Goal: Task Accomplishment & Management: Complete application form

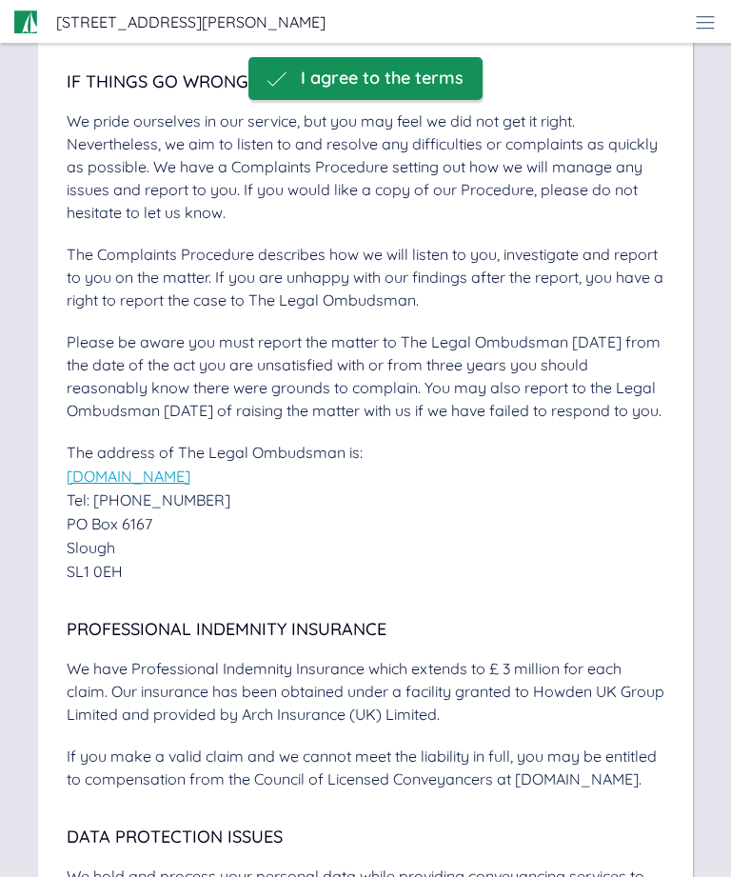
scroll to position [6004, 0]
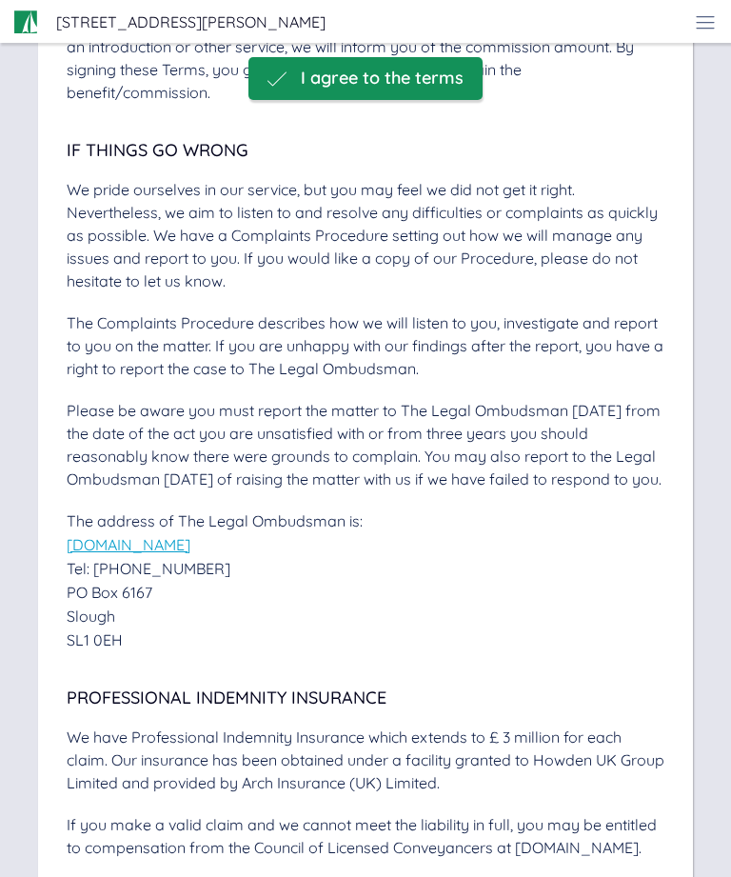
click at [410, 84] on span "I agree to the terms" at bounding box center [382, 79] width 163 height 20
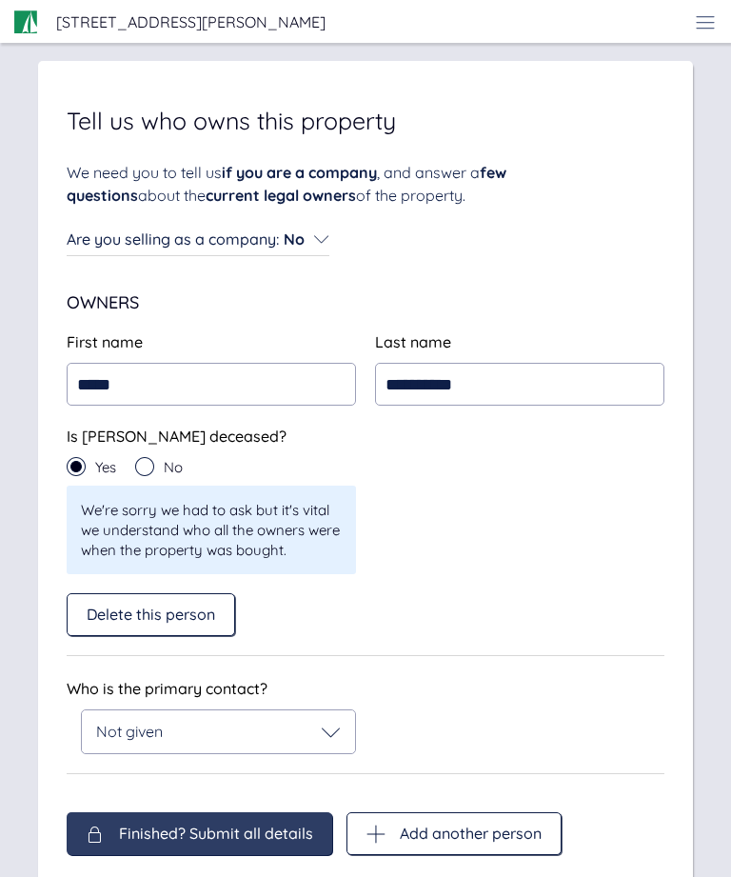
scroll to position [37, 0]
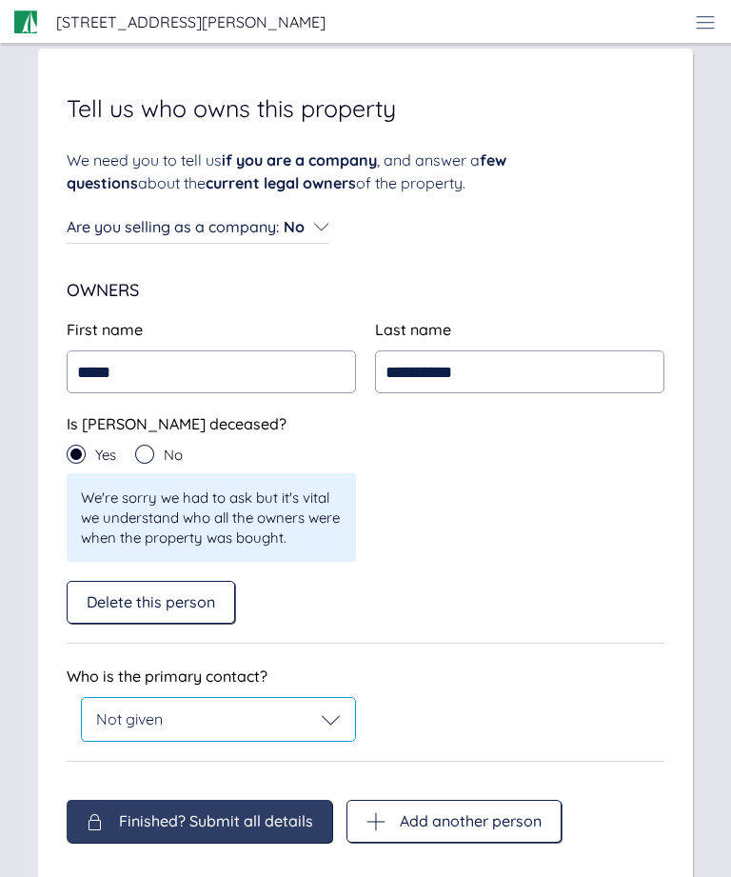
click at [330, 725] on icon at bounding box center [331, 719] width 19 height 19
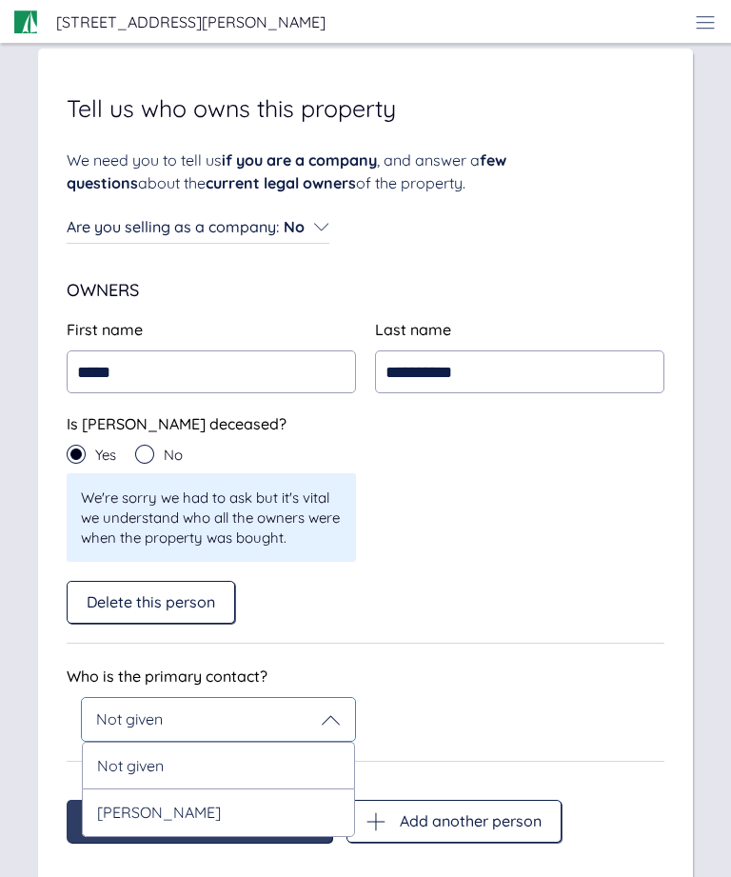
click at [198, 812] on div "Michael Quirk" at bounding box center [218, 812] width 273 height 48
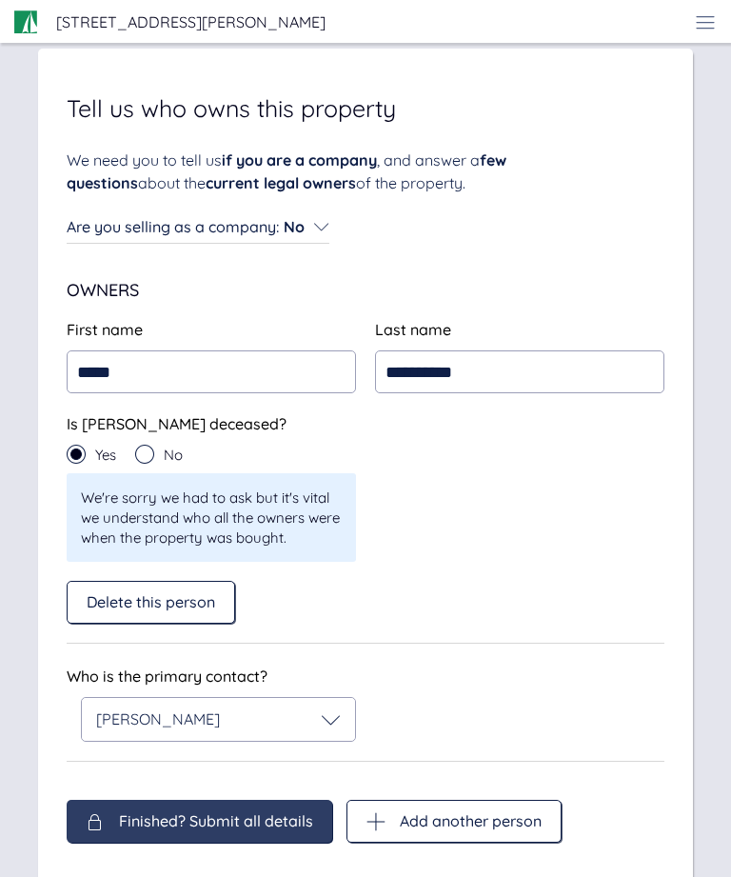
click at [280, 855] on div "**********" at bounding box center [365, 474] width 655 height 851
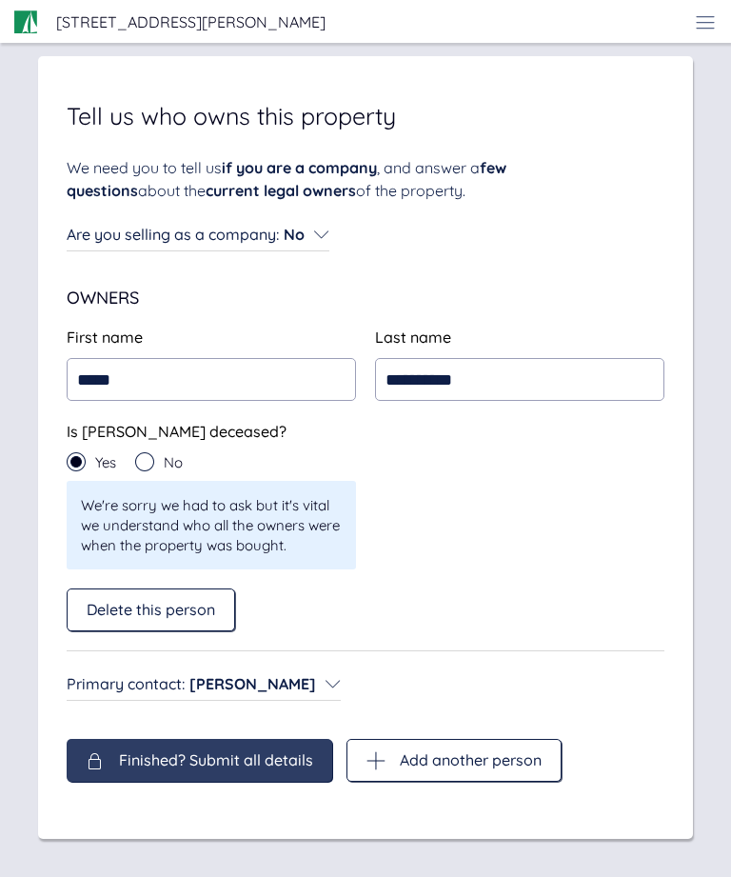
scroll to position [0, 0]
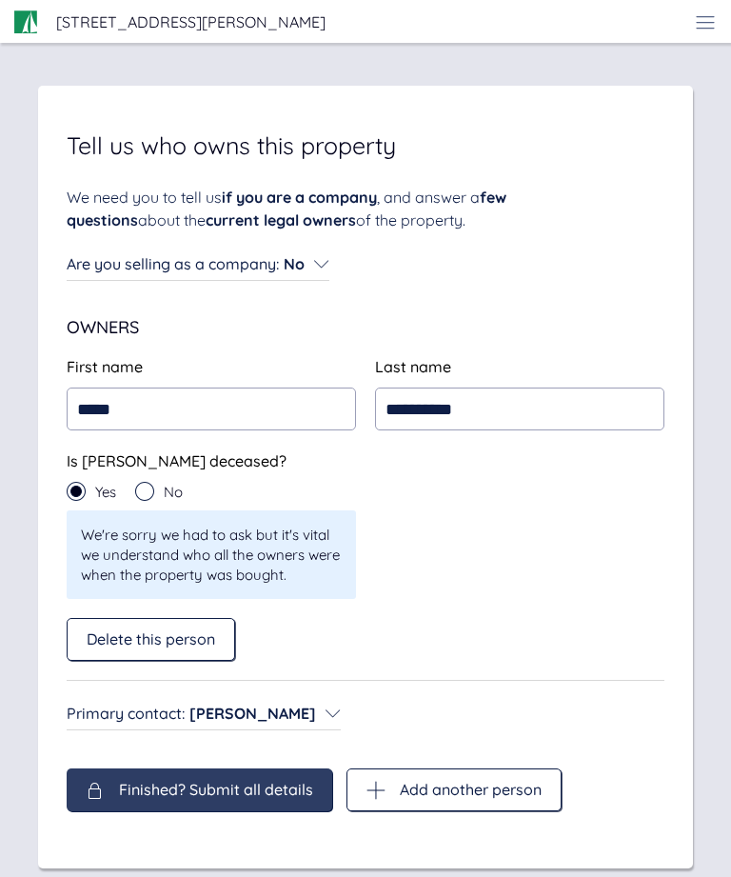
click at [232, 797] on span "Finished? Submit all details" at bounding box center [216, 788] width 194 height 17
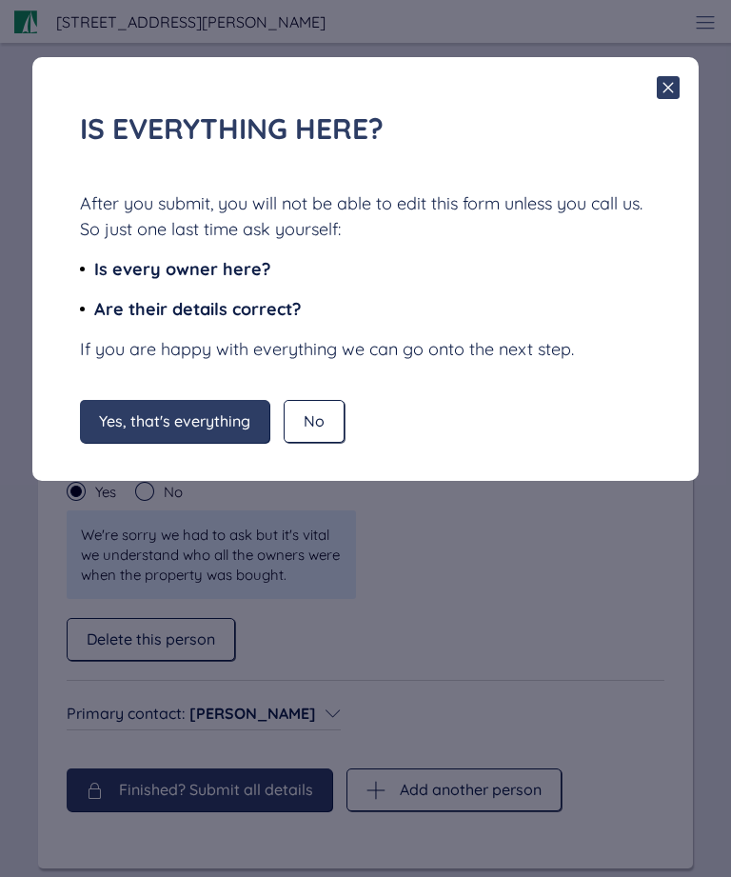
click at [228, 424] on span "Yes, that's everything" at bounding box center [174, 420] width 151 height 17
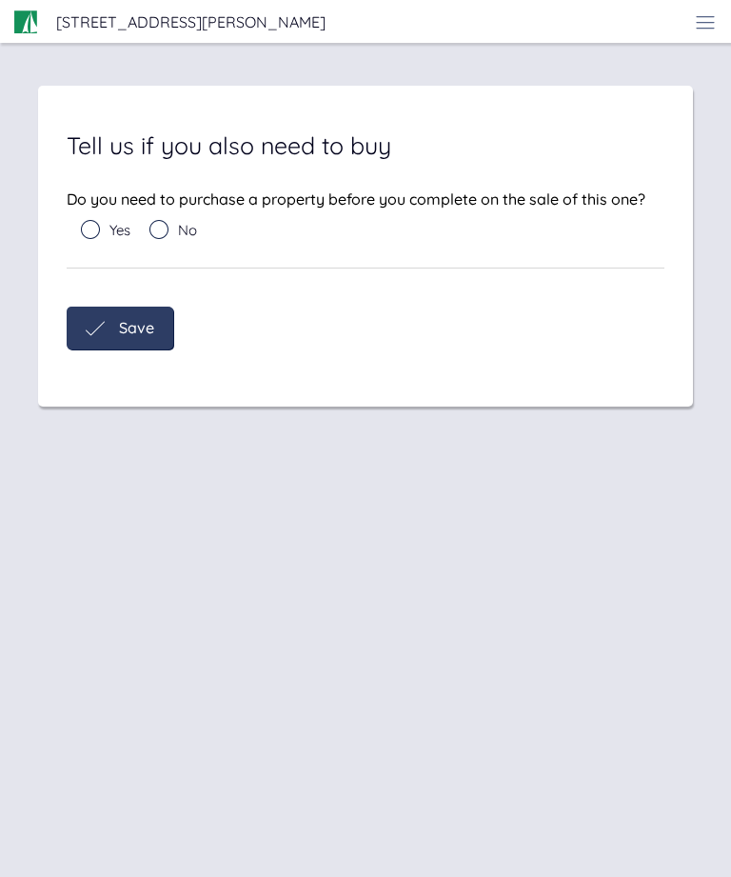
click at [168, 236] on icon at bounding box center [158, 229] width 19 height 19
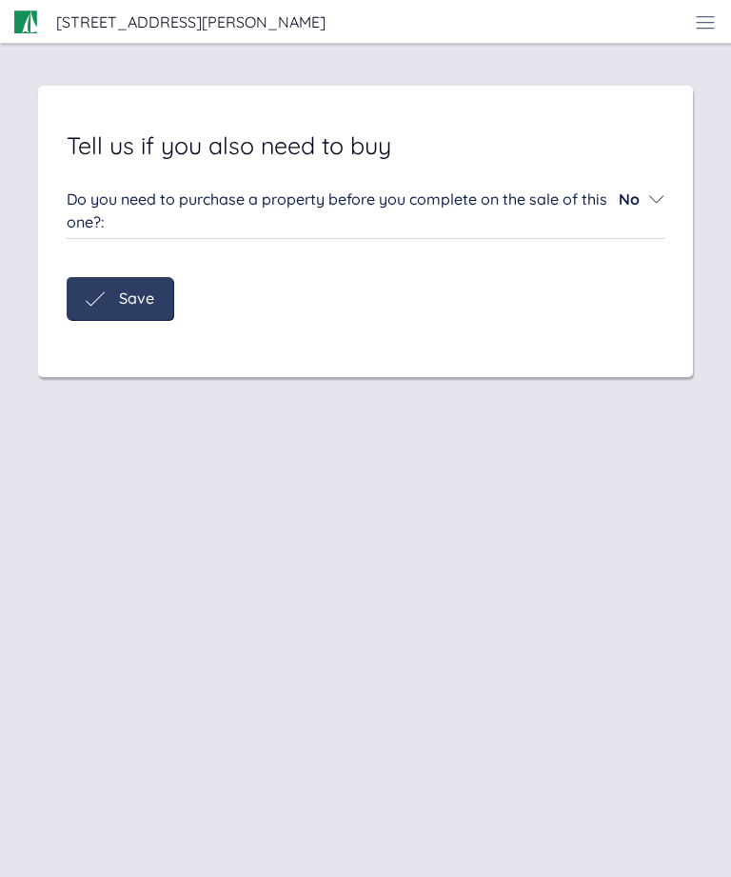
click at [147, 298] on span "Save" at bounding box center [136, 297] width 35 height 17
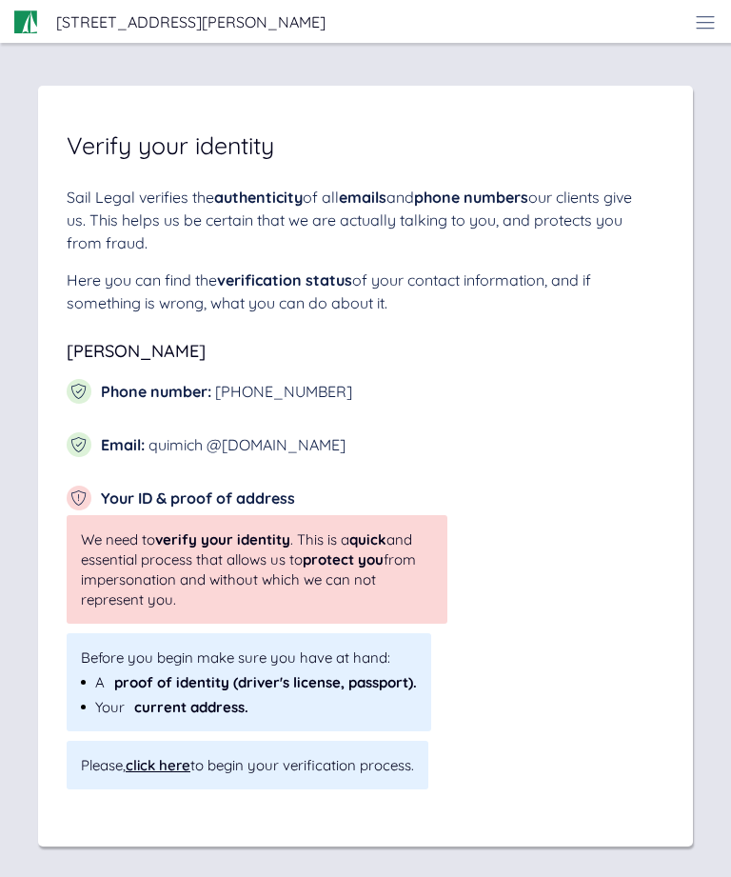
click at [190, 763] on div "click here" at bounding box center [158, 765] width 65 height 18
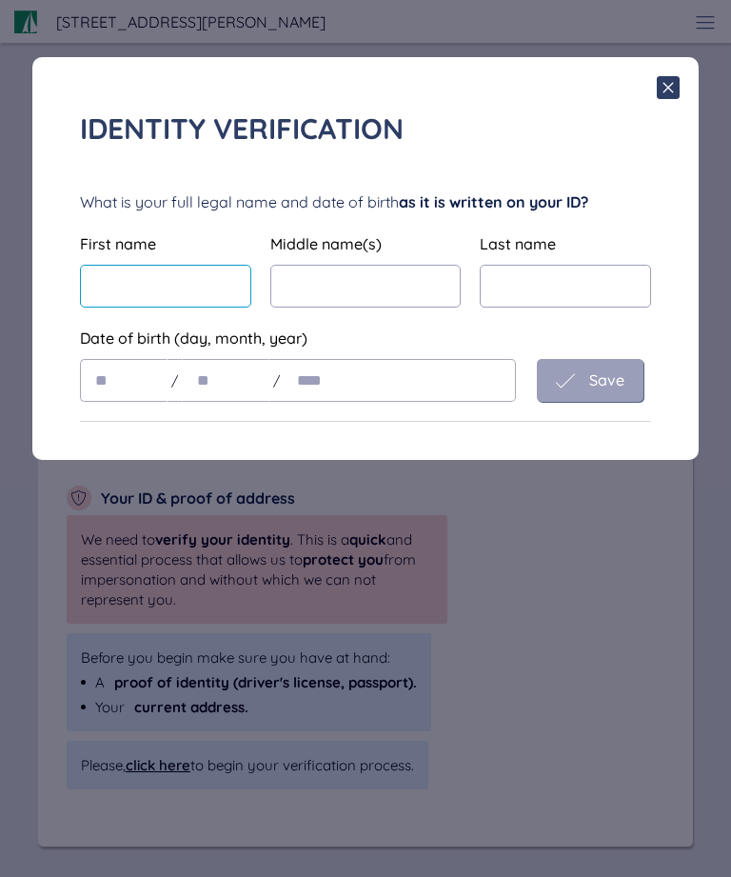
click at [198, 290] on input "text" at bounding box center [165, 286] width 171 height 43
type input "*******"
click at [363, 283] on input "text" at bounding box center [365, 286] width 190 height 43
click at [556, 275] on input "text" at bounding box center [565, 286] width 171 height 43
type input "*****"
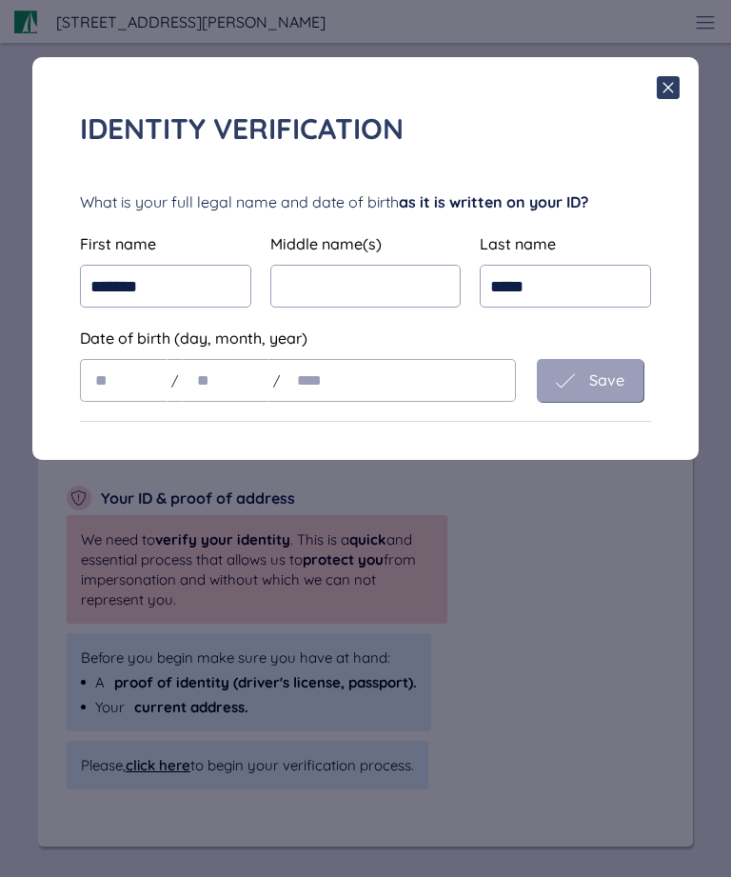
click at [131, 382] on input "text" at bounding box center [124, 380] width 88 height 43
type input "**"
type input "****"
click at [602, 388] on span "Save" at bounding box center [606, 379] width 35 height 17
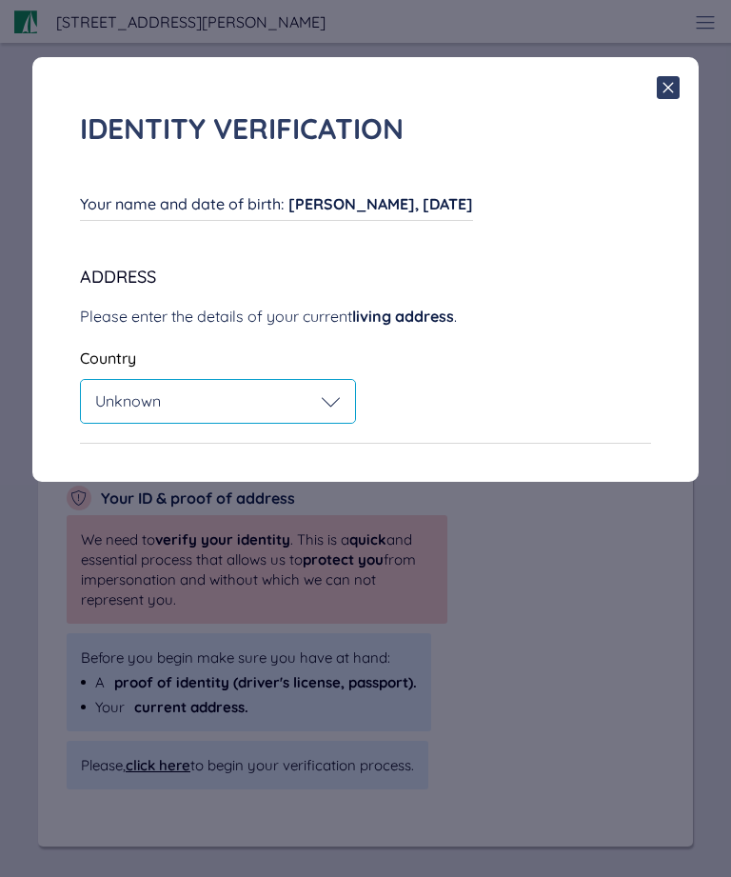
click at [335, 400] on icon at bounding box center [331, 401] width 19 height 19
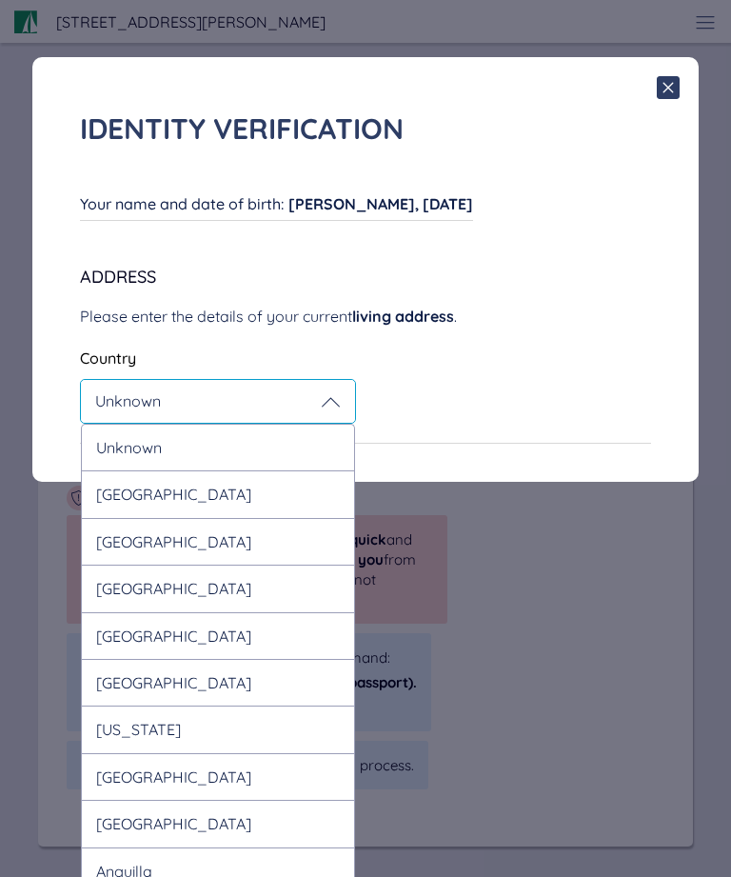
click at [248, 498] on div "United Kingdom" at bounding box center [218, 493] width 274 height 47
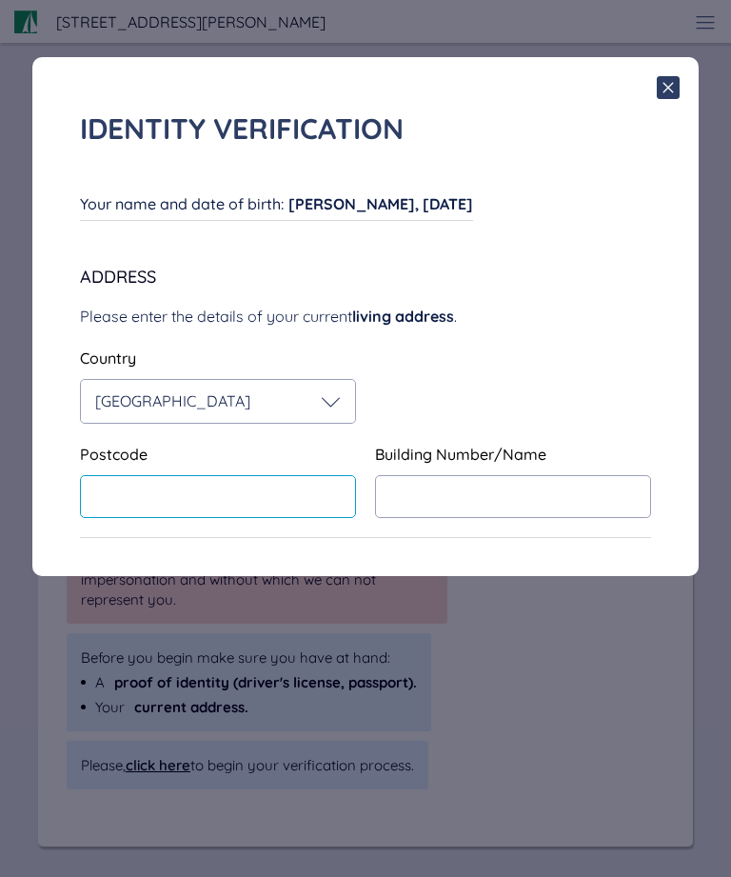
click at [309, 502] on input "text" at bounding box center [218, 496] width 276 height 43
type input "*******"
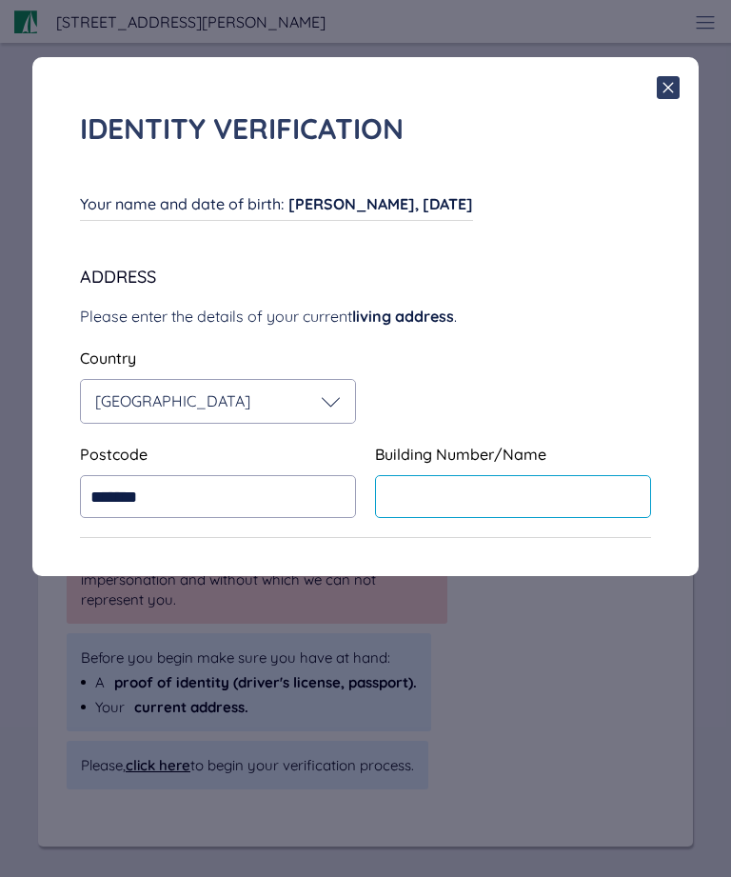
click at [493, 495] on input "text" at bounding box center [513, 496] width 276 height 43
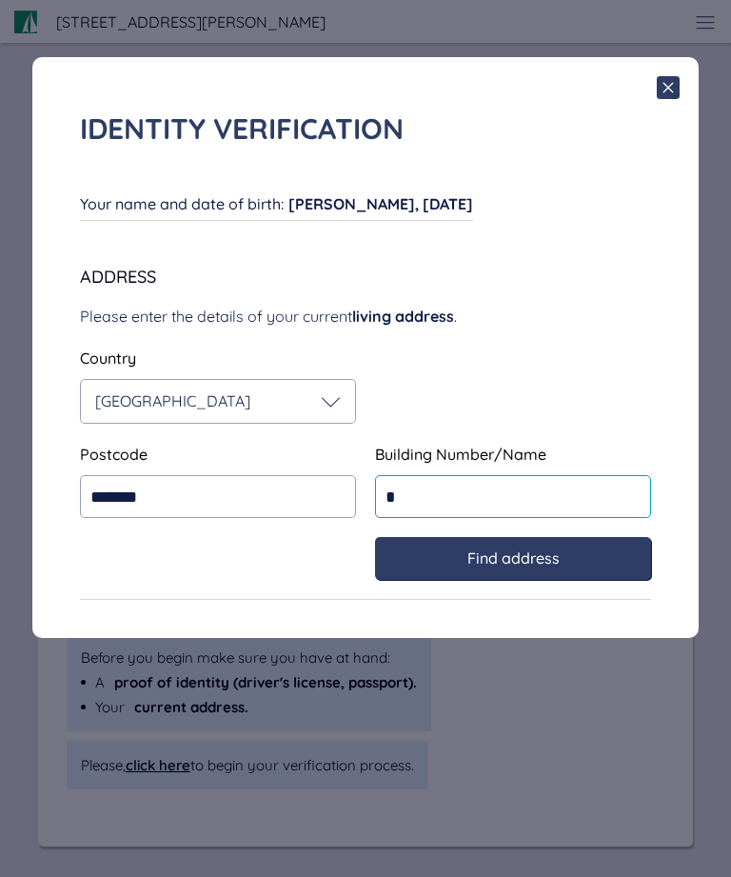
type input "*"
click at [553, 561] on span "Find address" at bounding box center [513, 557] width 92 height 17
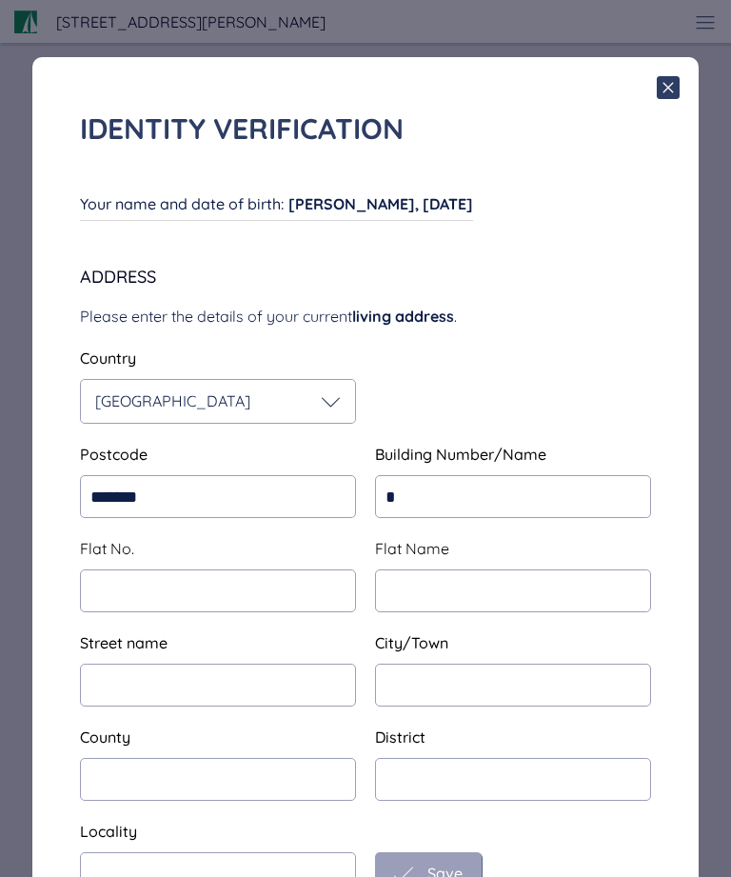
type input "**********"
type input "*********"
type input "**********"
type input "*********"
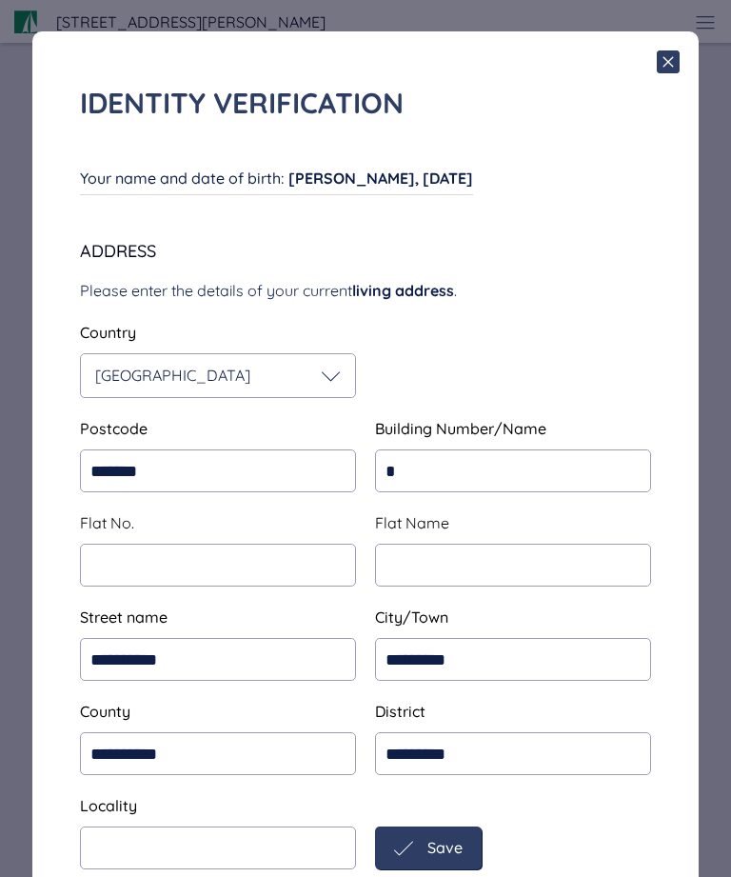
scroll to position [25, 0]
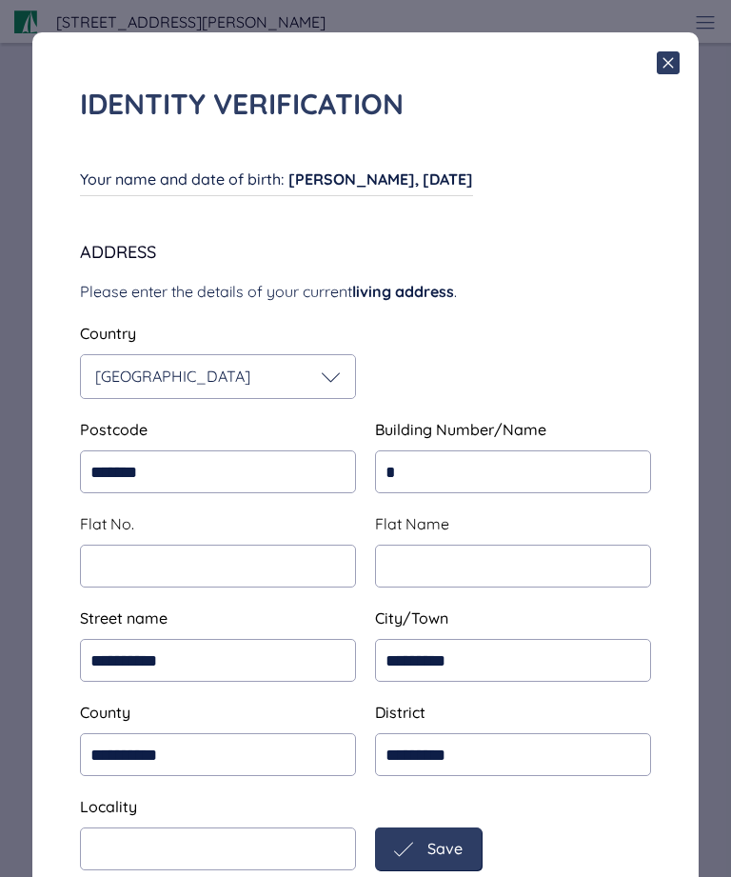
click at [471, 854] on div "Save" at bounding box center [428, 848] width 107 height 43
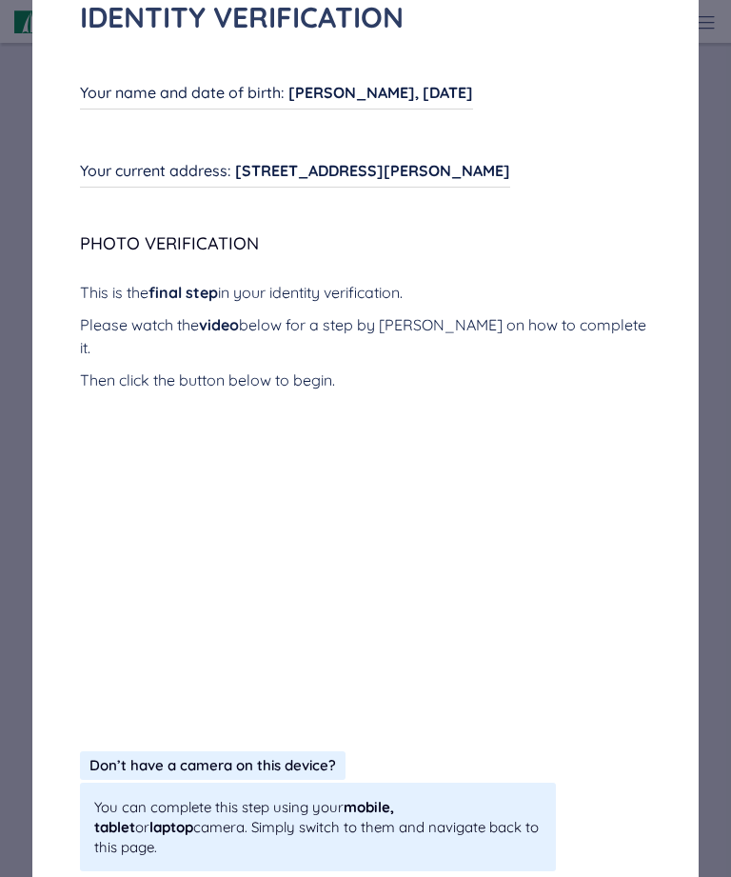
scroll to position [111, 0]
click at [409, 183] on div "Your current address : 1 Hale Drive, Liverpool, L24 2TE Your current address : …" at bounding box center [295, 173] width 430 height 29
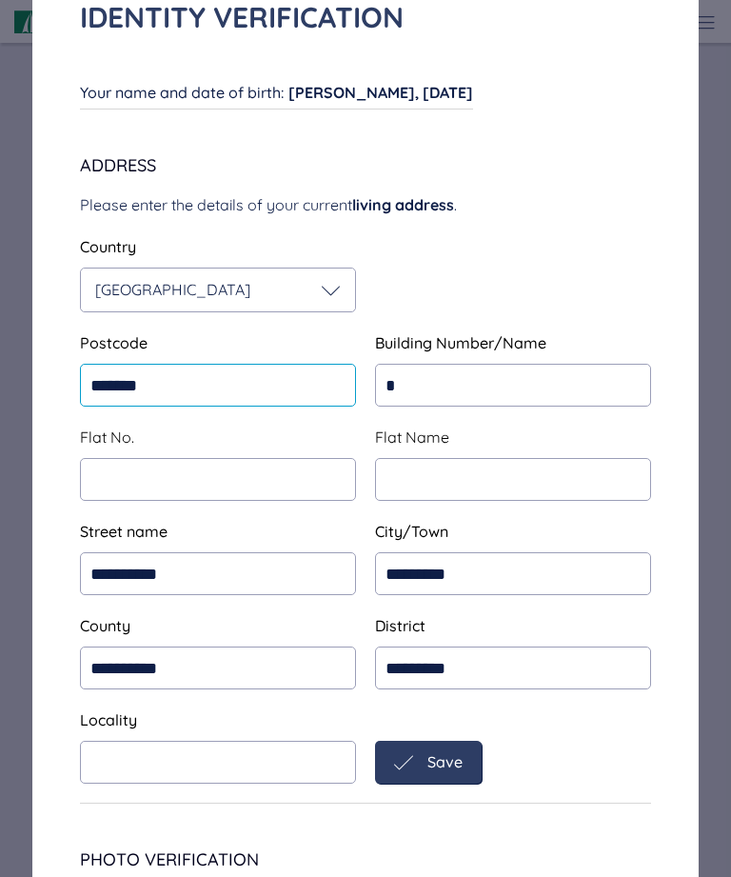
click at [195, 388] on input "*******" at bounding box center [218, 385] width 276 height 43
type input "*******"
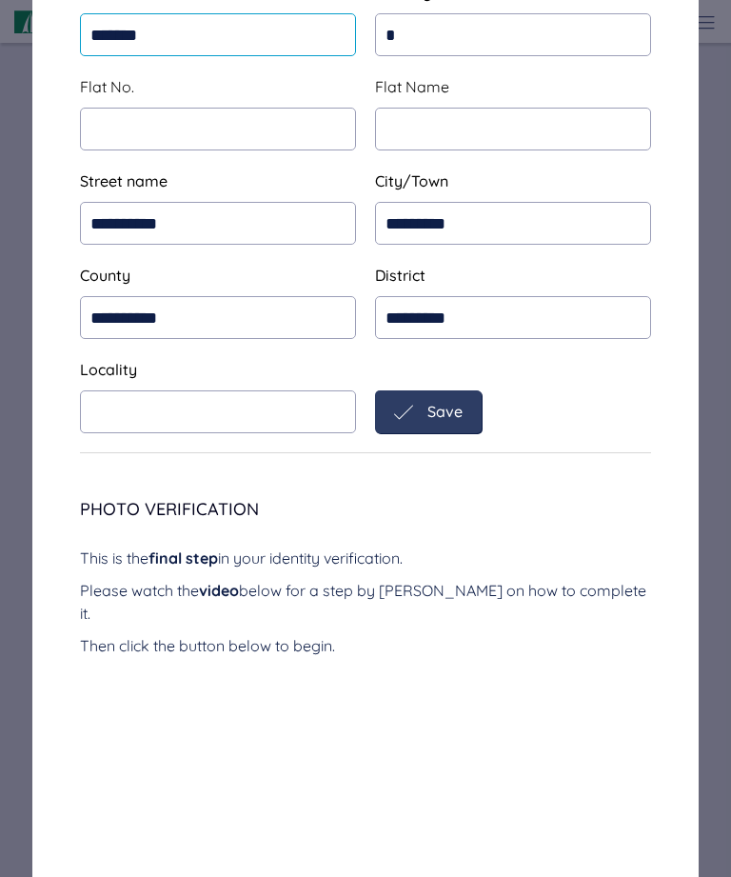
scroll to position [472, 0]
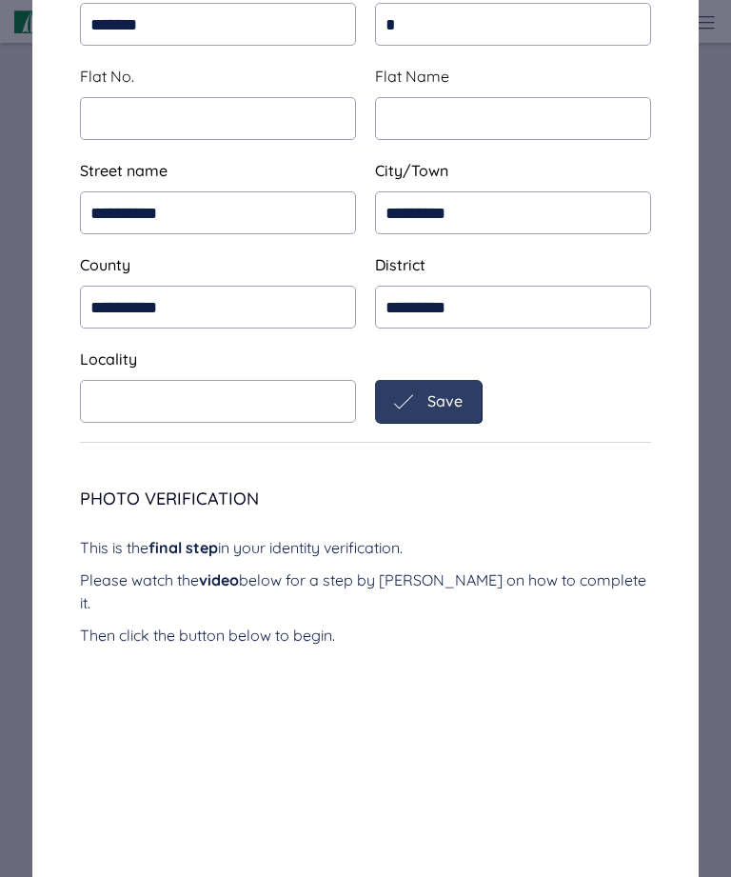
click at [459, 409] on span "Save" at bounding box center [444, 400] width 35 height 17
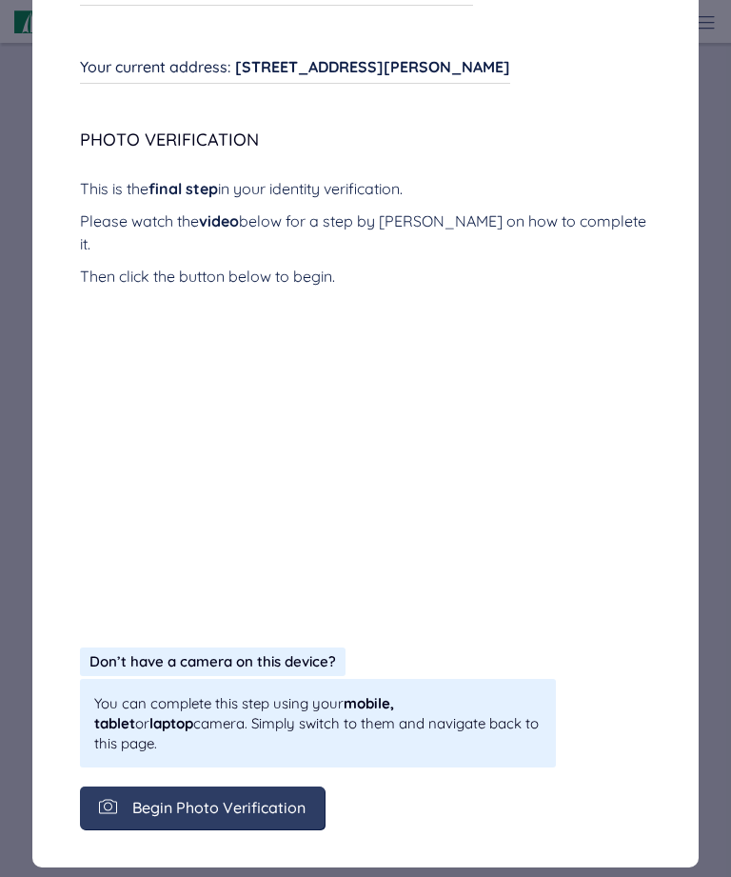
scroll to position [111, 0]
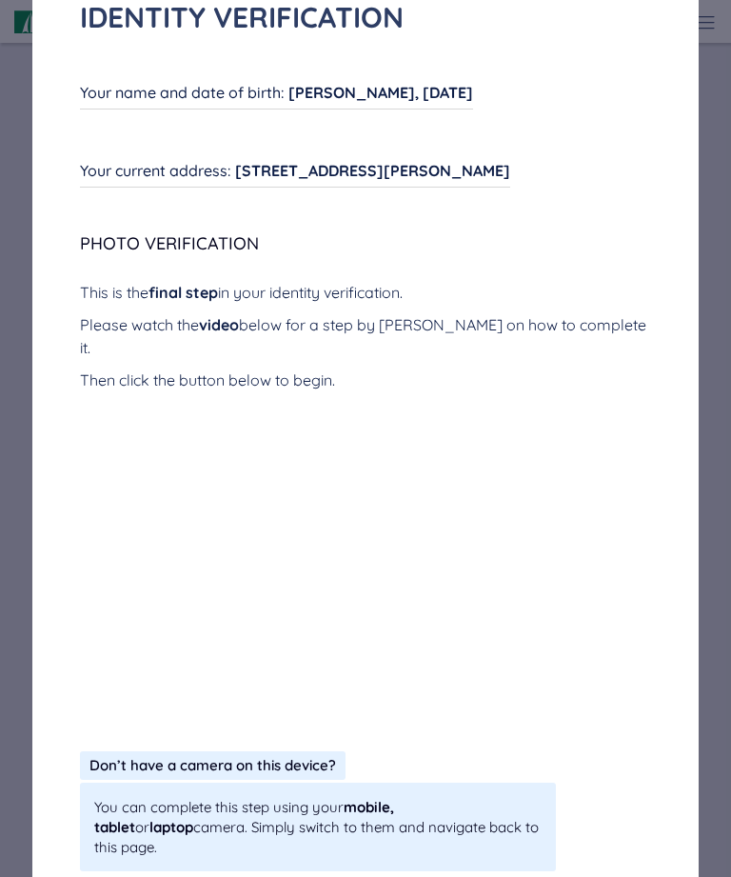
click at [321, 175] on span "1 Hale Drive, Liverpool, L33 4EX" at bounding box center [372, 170] width 275 height 19
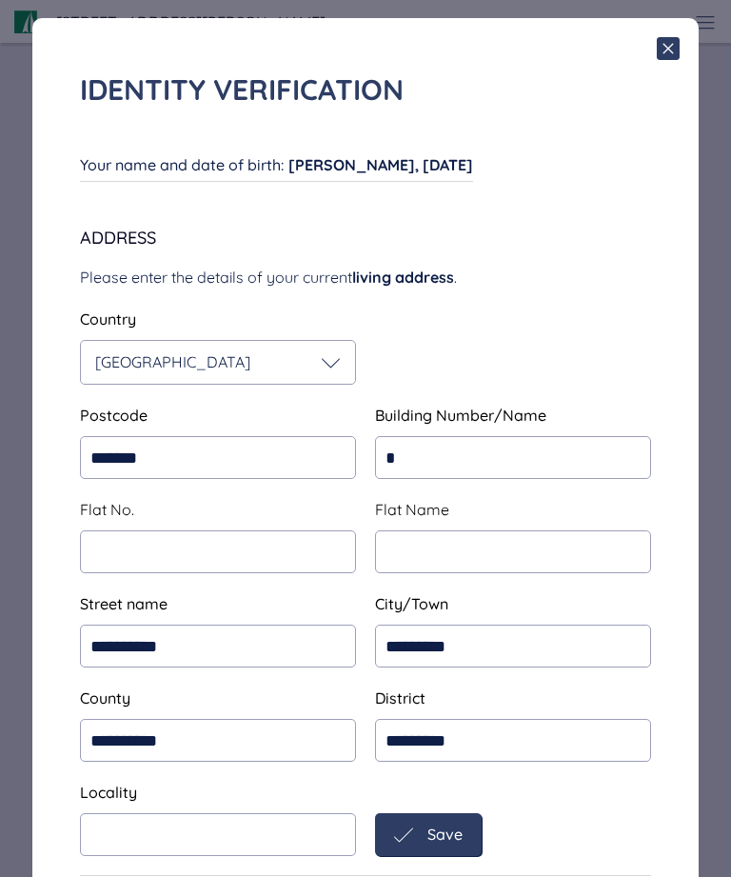
scroll to position [30, 0]
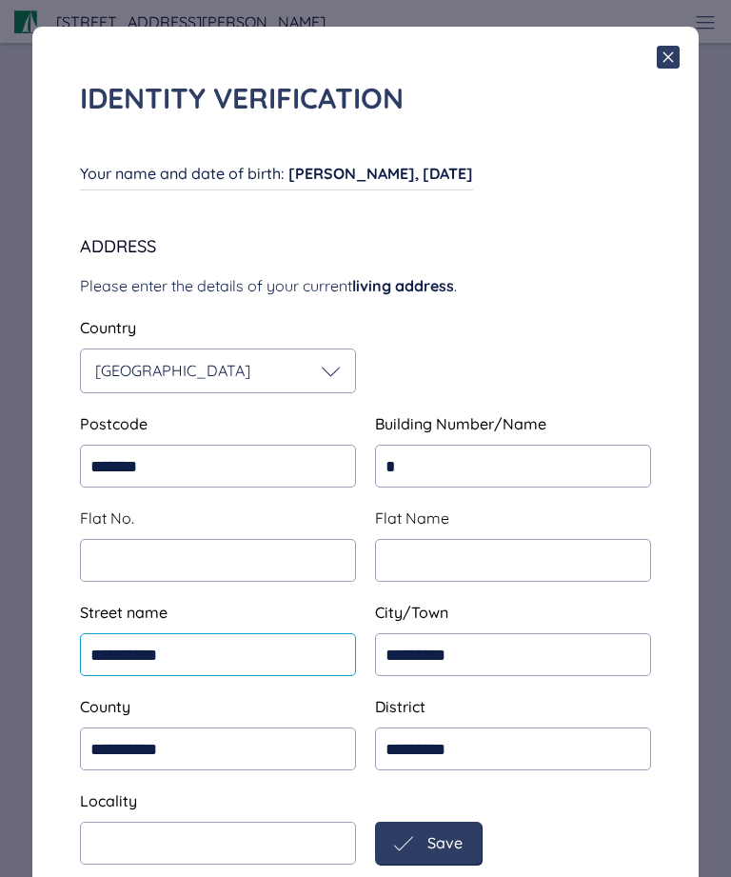
click at [248, 662] on input "**********" at bounding box center [218, 654] width 276 height 43
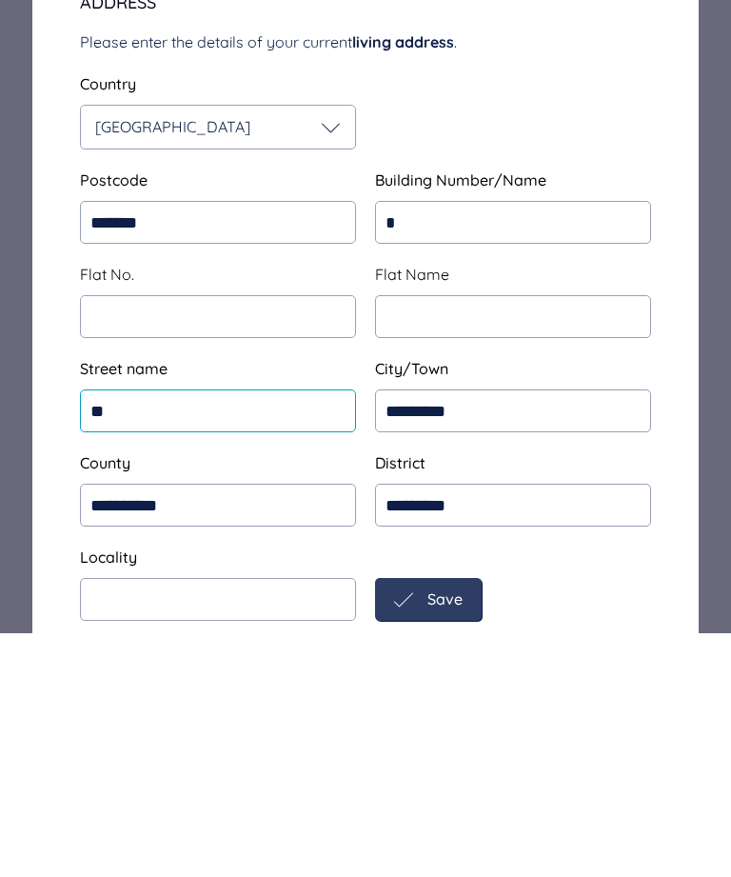
type input "*"
type input "**********"
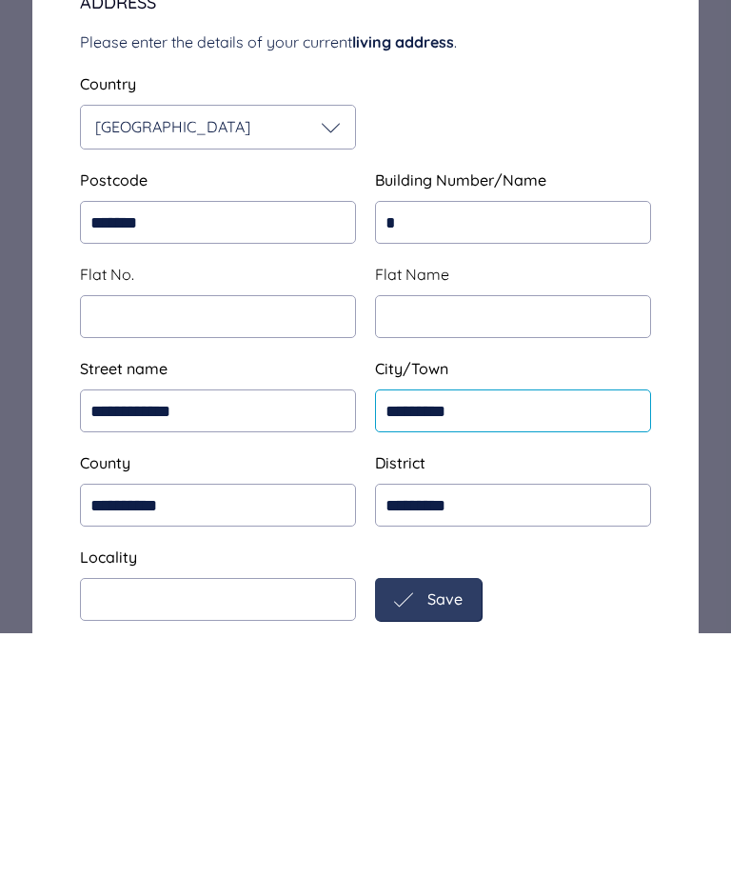
click at [463, 633] on input "*********" at bounding box center [513, 654] width 276 height 43
type input "*"
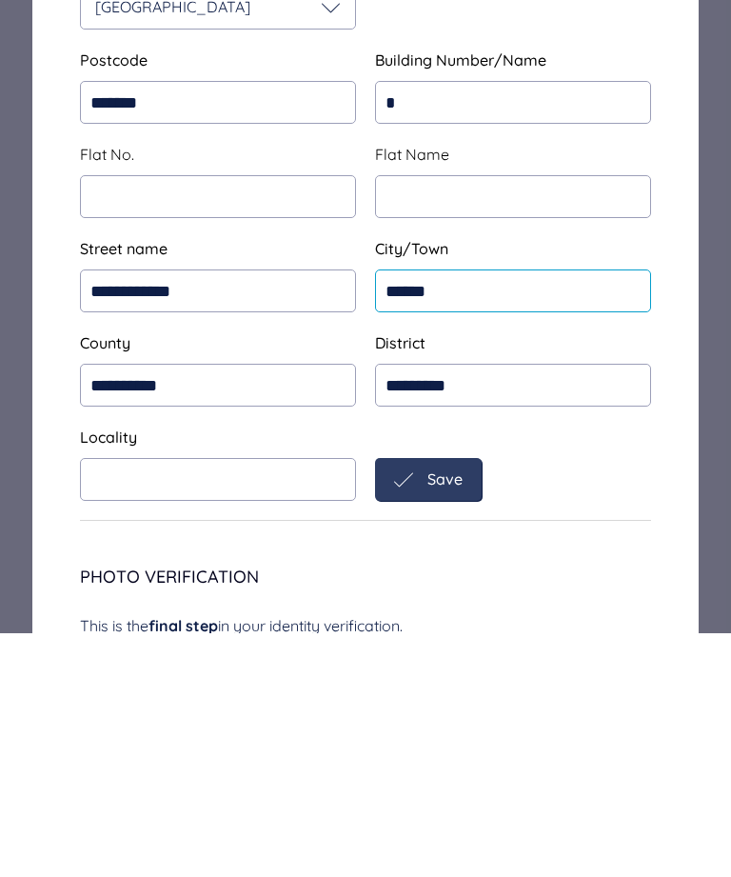
scroll to position [160, 0]
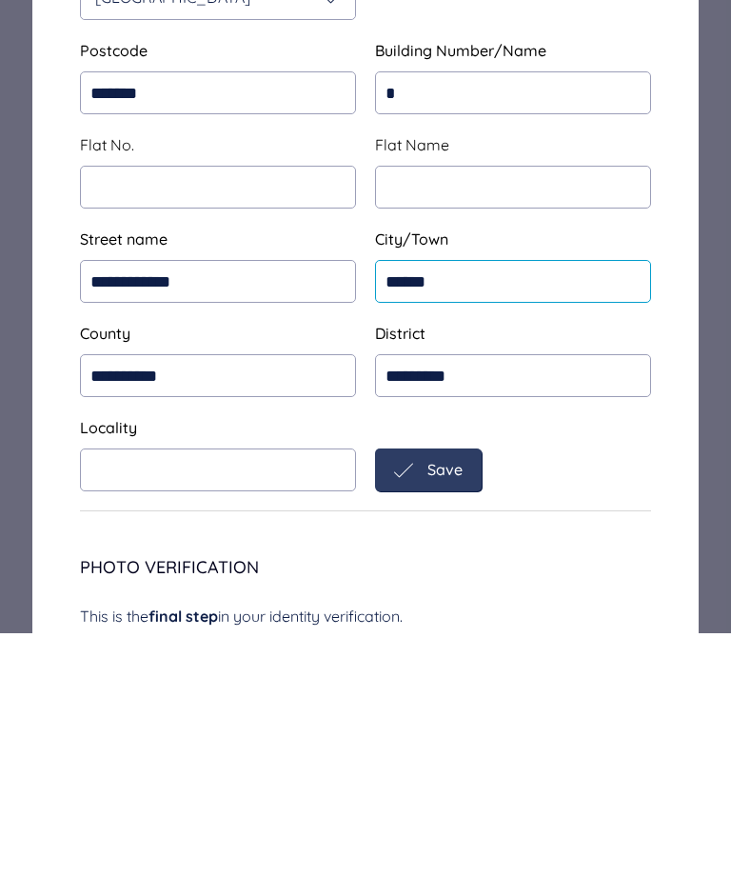
type input "******"
click at [284, 692] on input "text" at bounding box center [218, 713] width 276 height 43
click at [454, 692] on div "Save" at bounding box center [428, 713] width 107 height 43
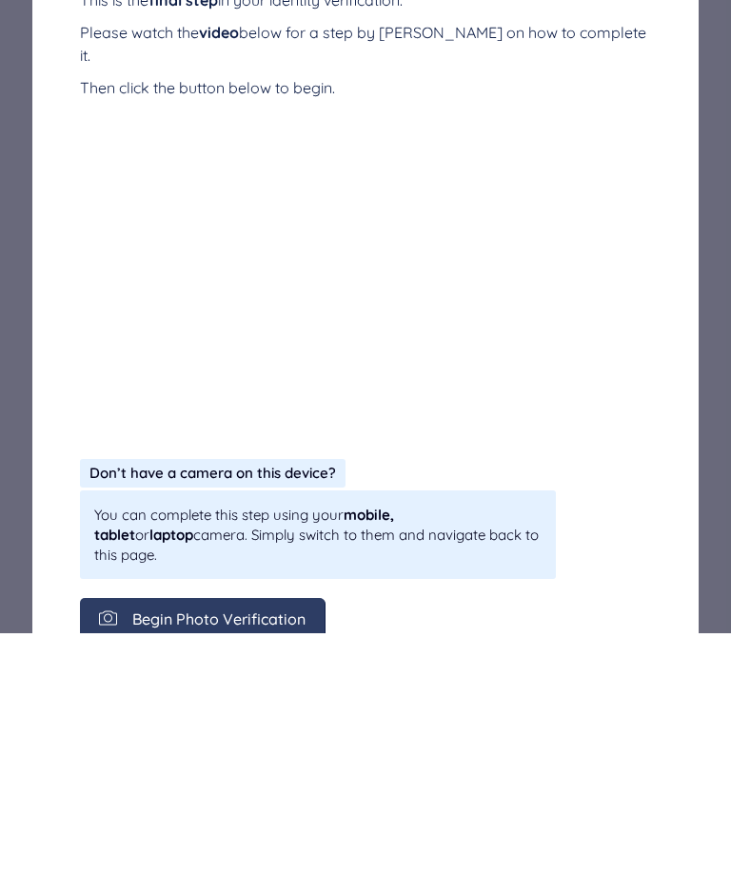
scroll to position [0, 0]
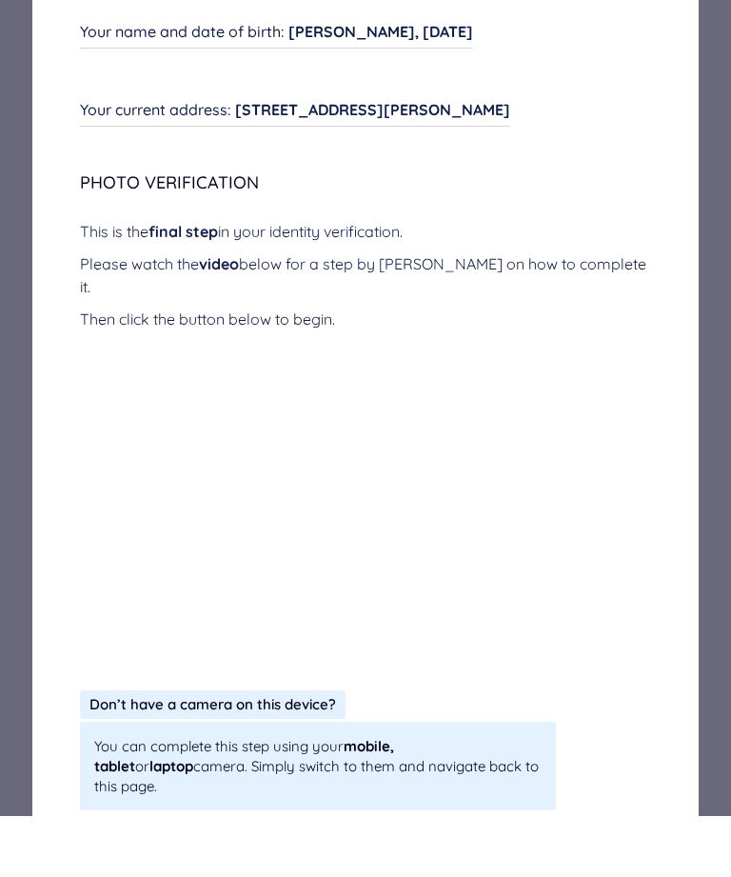
scroll to position [61, 0]
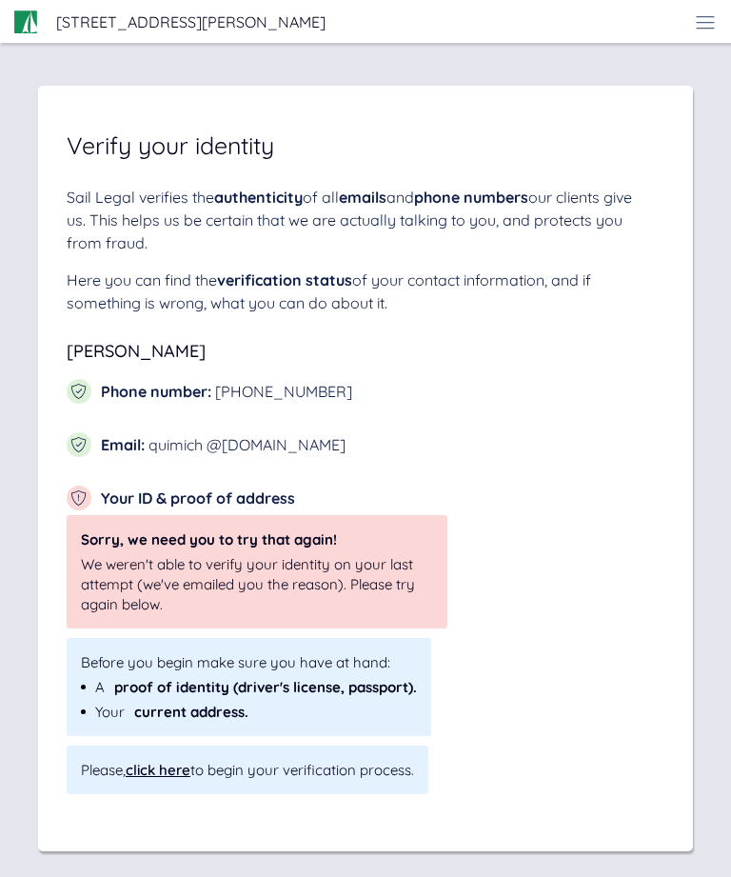
click at [175, 769] on div "click here" at bounding box center [158, 769] width 65 height 18
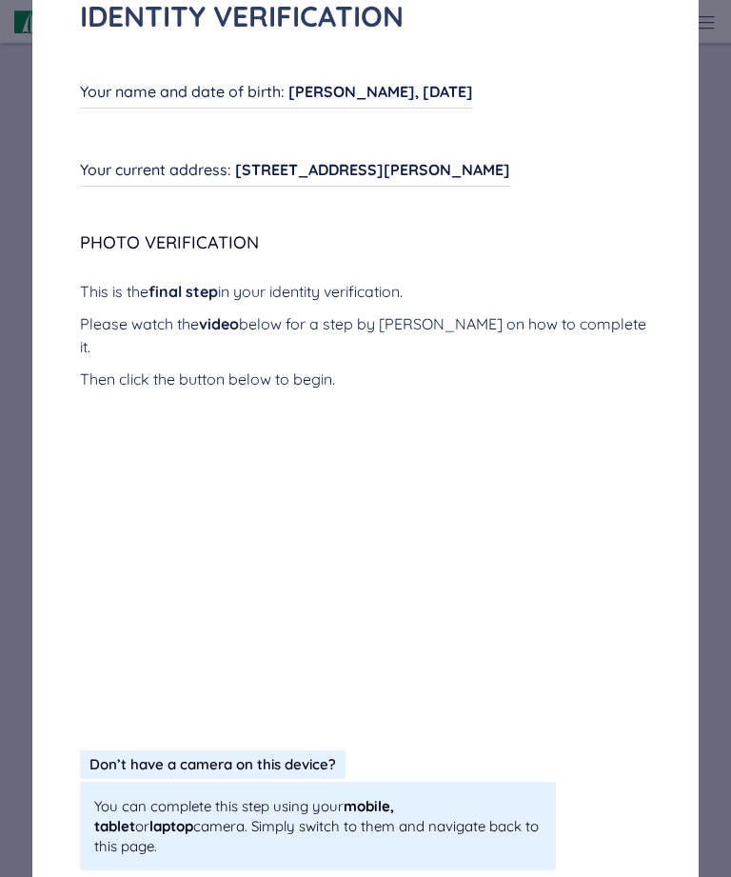
scroll to position [111, 0]
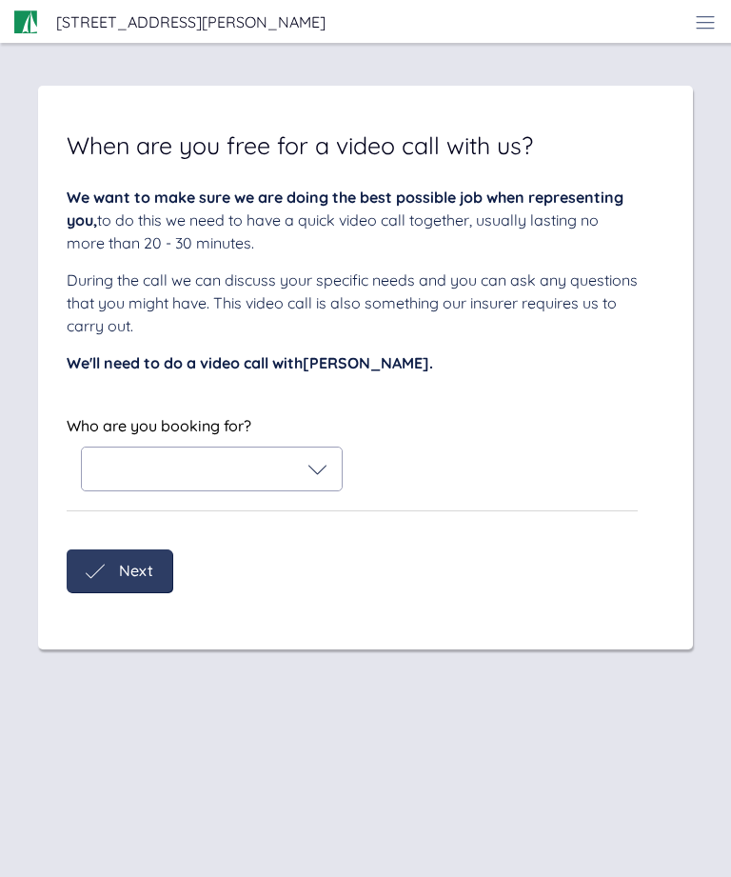
click at [264, 482] on div at bounding box center [212, 468] width 260 height 43
click at [112, 523] on icon at bounding box center [108, 517] width 23 height 23
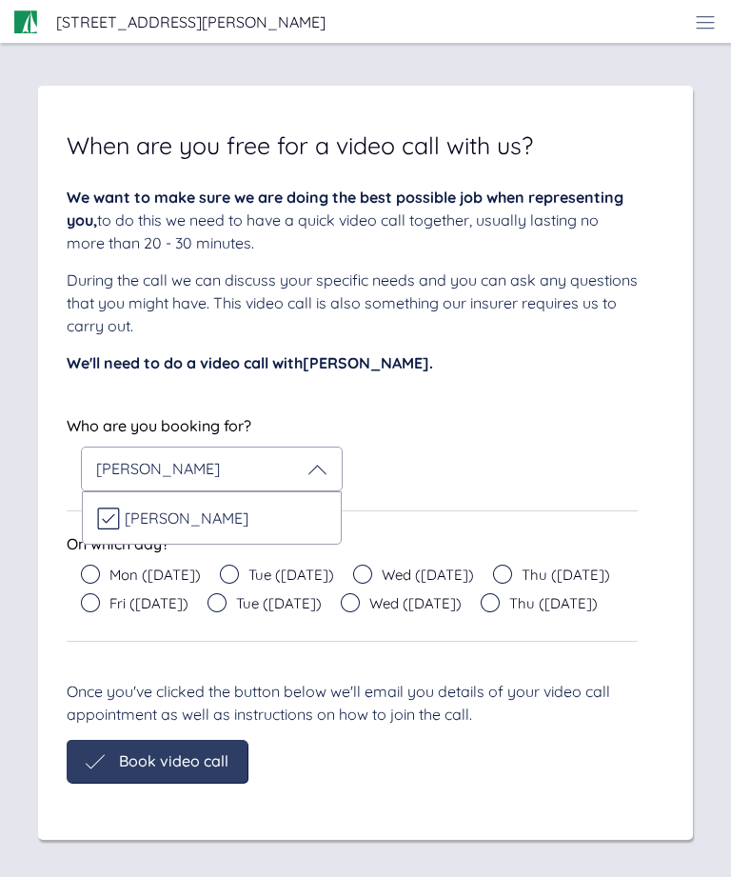
click at [228, 580] on icon at bounding box center [229, 573] width 19 height 19
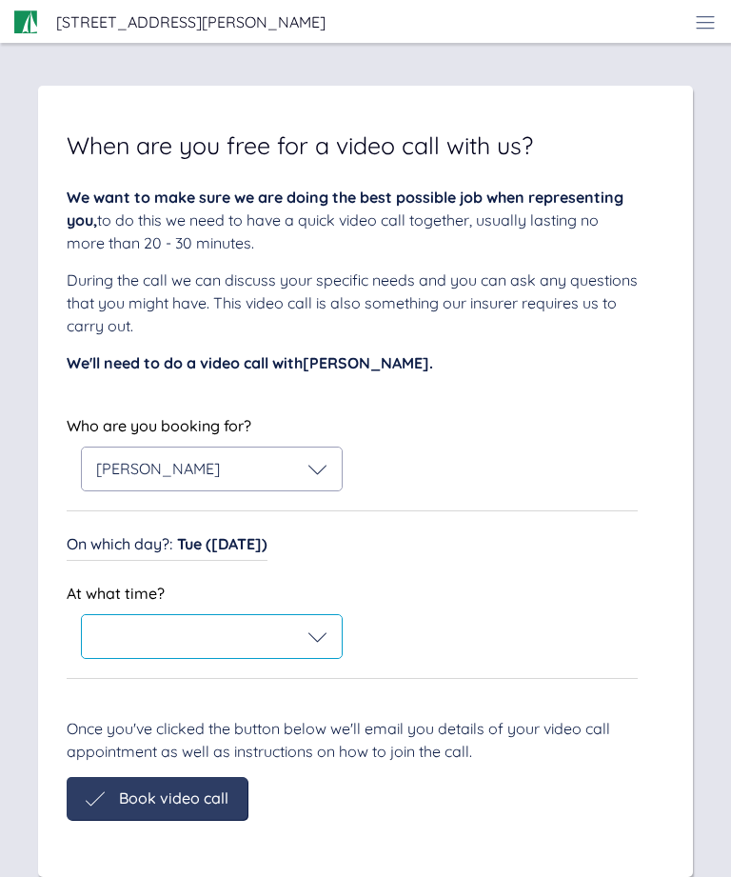
click at [315, 635] on icon at bounding box center [317, 636] width 19 height 19
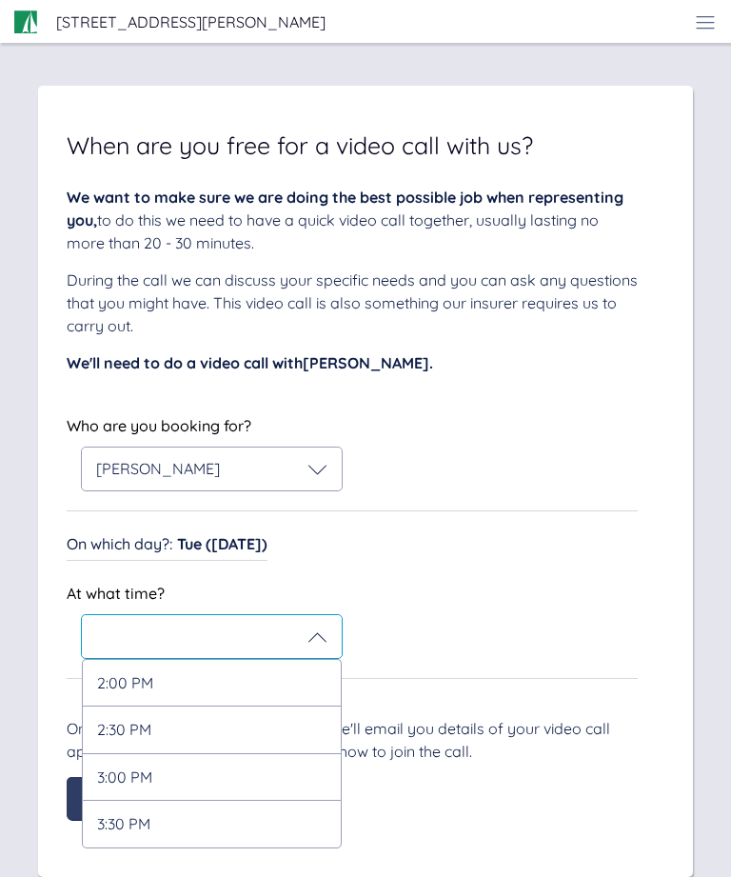
click at [223, 682] on div "2:00 PM" at bounding box center [212, 682] width 260 height 47
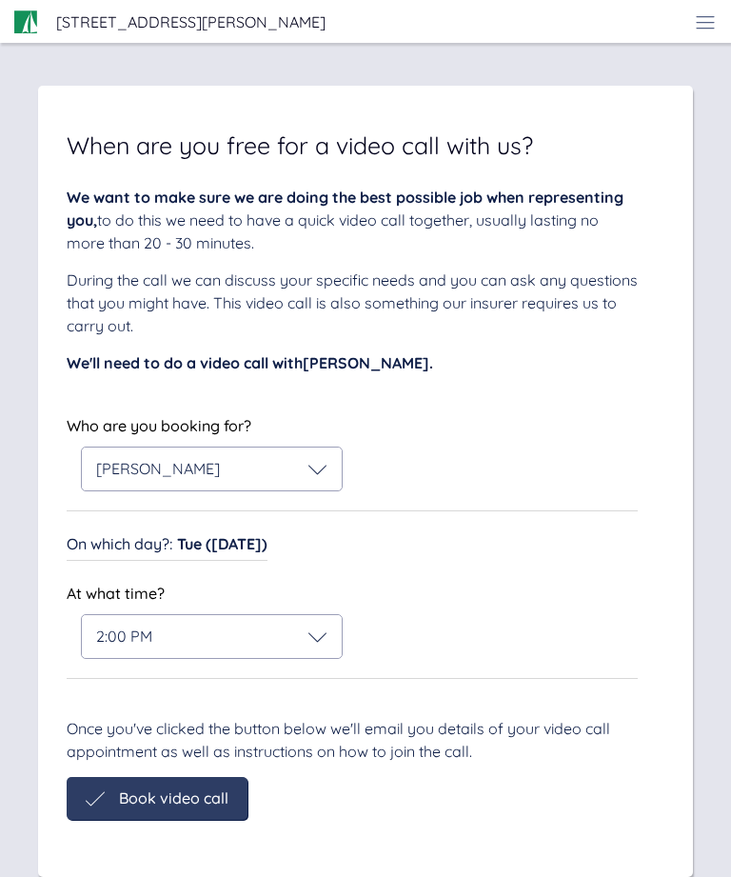
click at [219, 801] on div "When are you free for a video call with us? We want to make sure we are doing t…" at bounding box center [365, 481] width 655 height 791
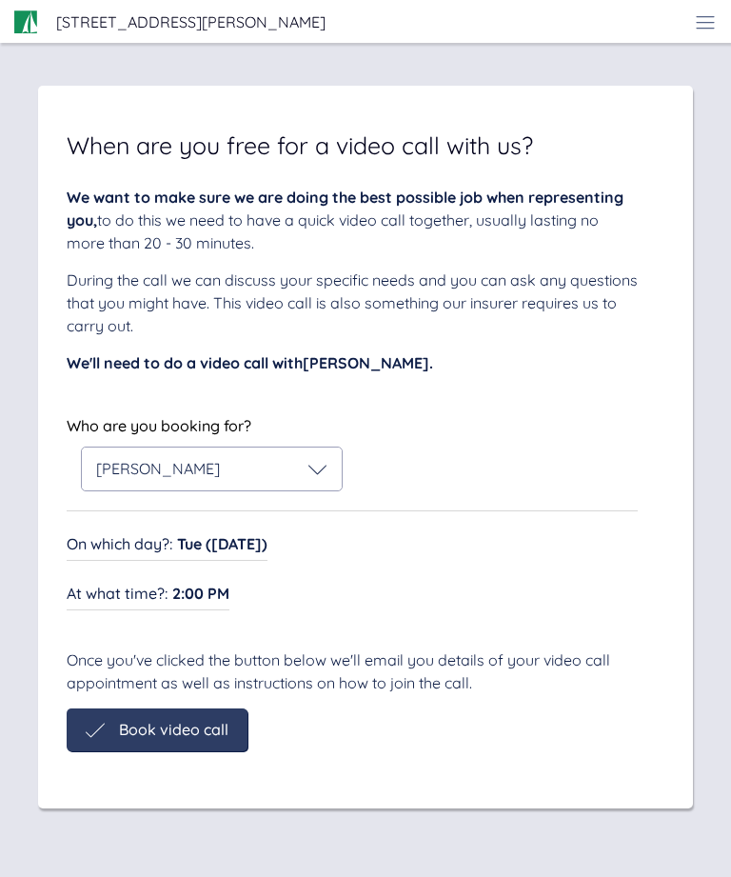
click at [212, 733] on span "Book video call" at bounding box center [173, 729] width 109 height 17
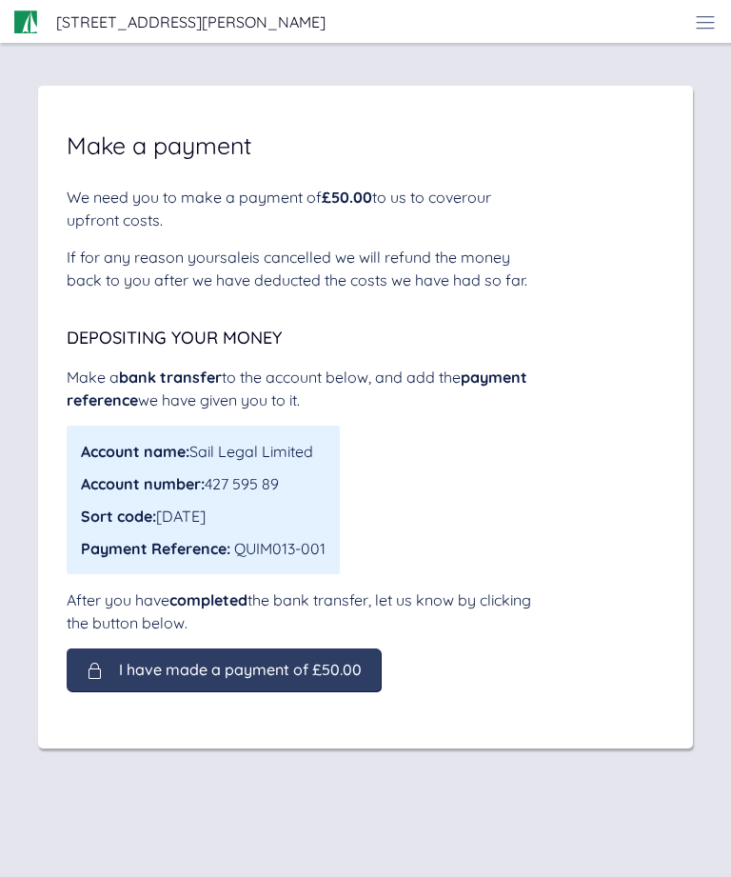
click at [305, 674] on span "I have made a payment of £50.00" at bounding box center [240, 669] width 243 height 17
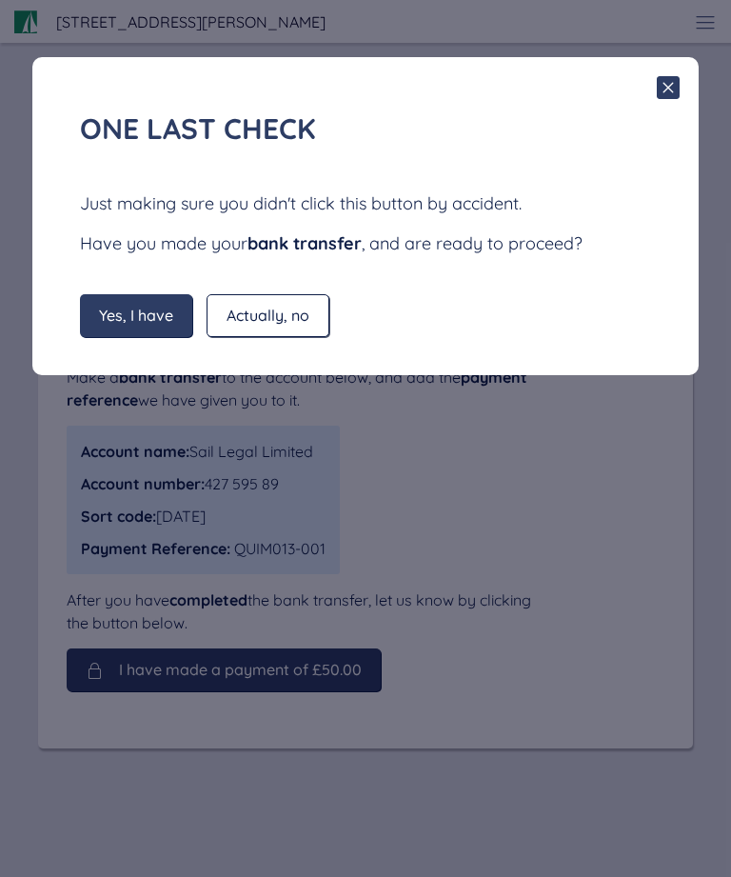
click at [154, 317] on span "Yes, I have" at bounding box center [136, 314] width 74 height 17
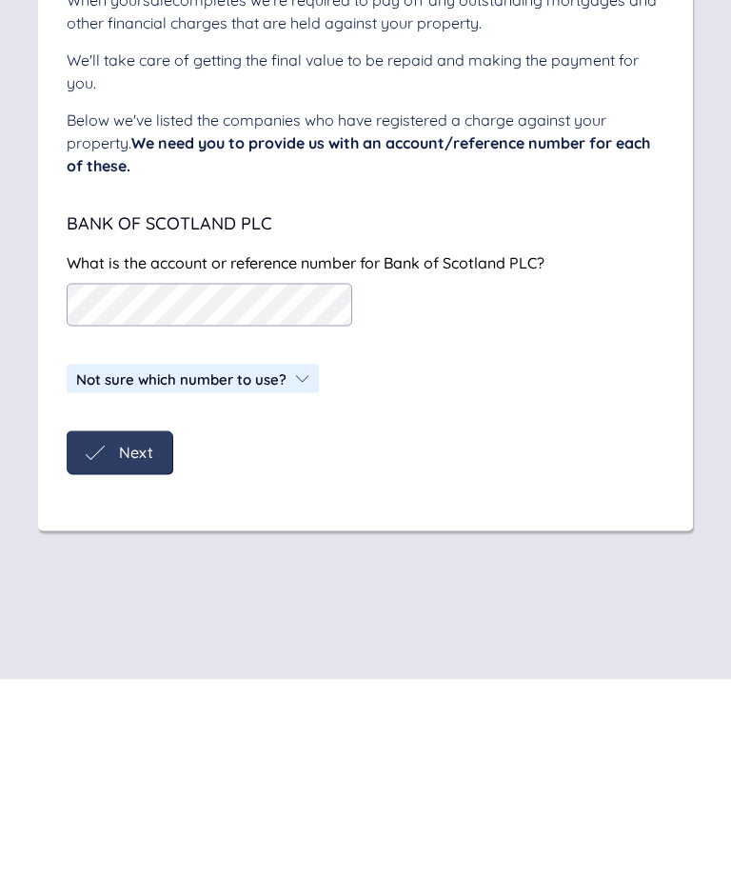
click at [147, 641] on span "Next" at bounding box center [136, 649] width 34 height 17
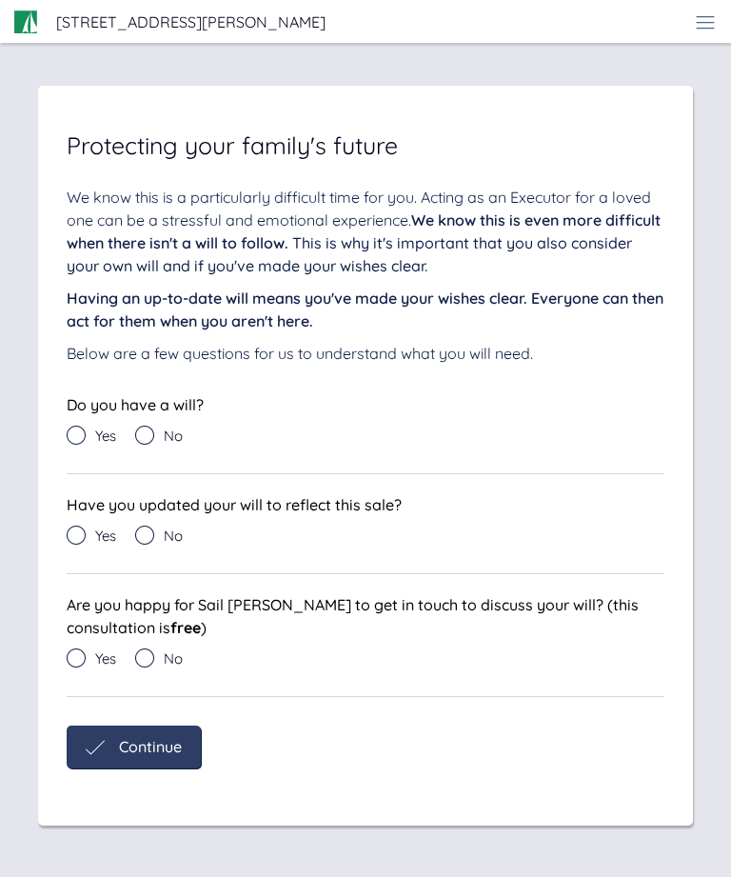
click at [148, 425] on icon at bounding box center [144, 434] width 19 height 19
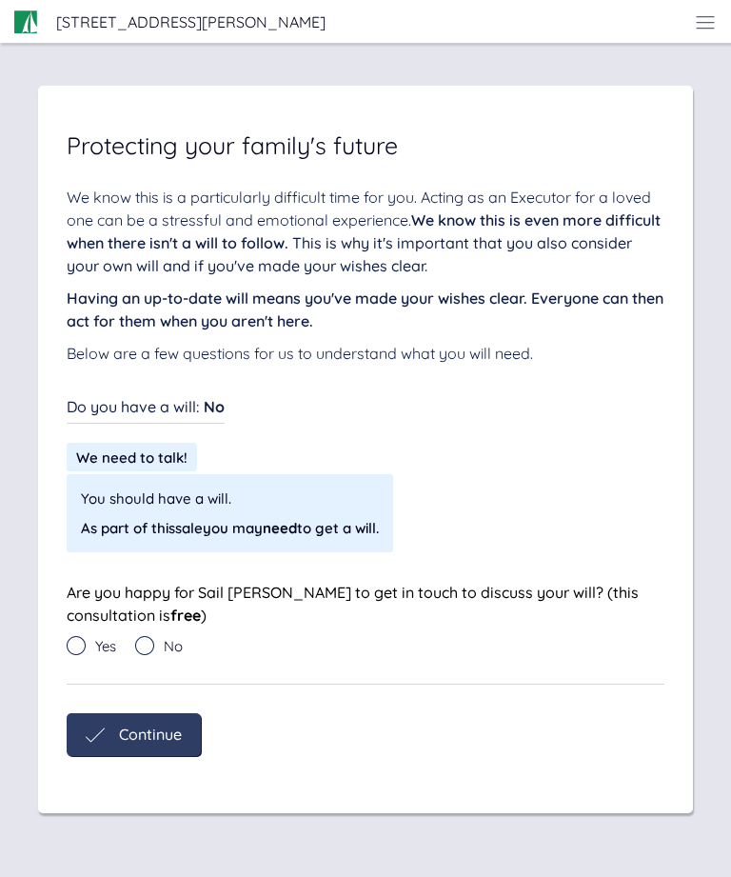
scroll to position [0, 0]
click at [545, 488] on div "We need to talk! You should have a will. As part of this sale you may need to g…" at bounding box center [366, 497] width 598 height 109
click at [151, 652] on icon at bounding box center [144, 645] width 19 height 19
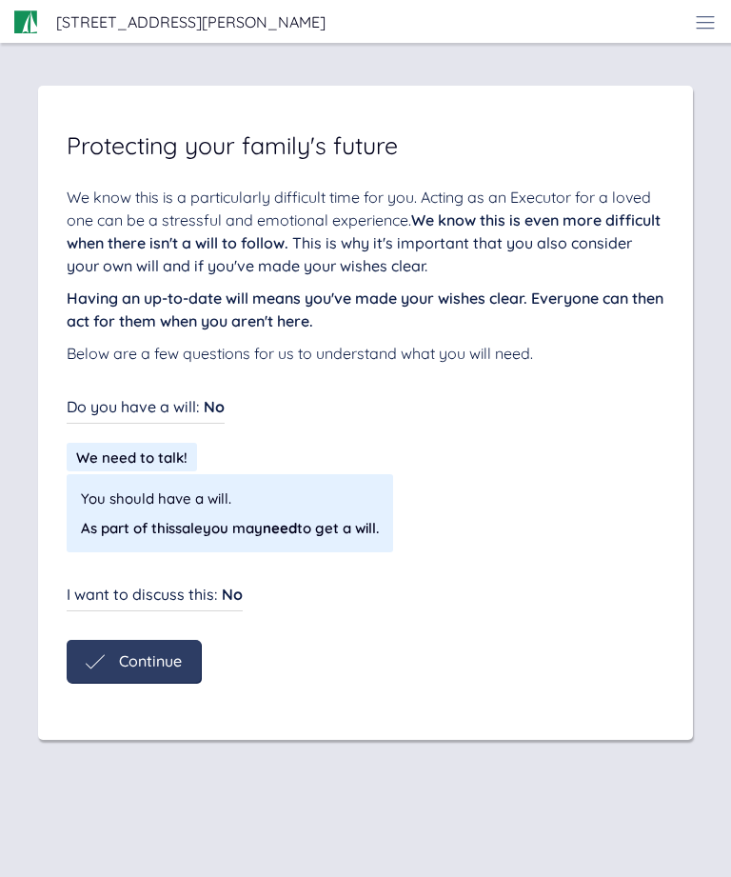
click at [177, 668] on span "Continue" at bounding box center [150, 660] width 63 height 17
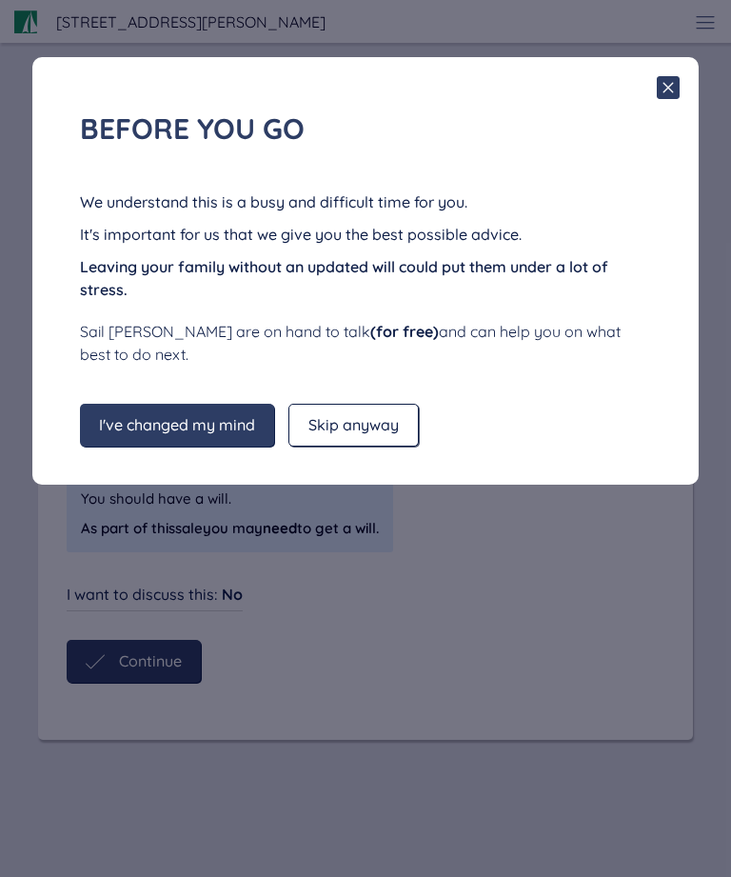
click at [677, 92] on icon at bounding box center [668, 87] width 23 height 23
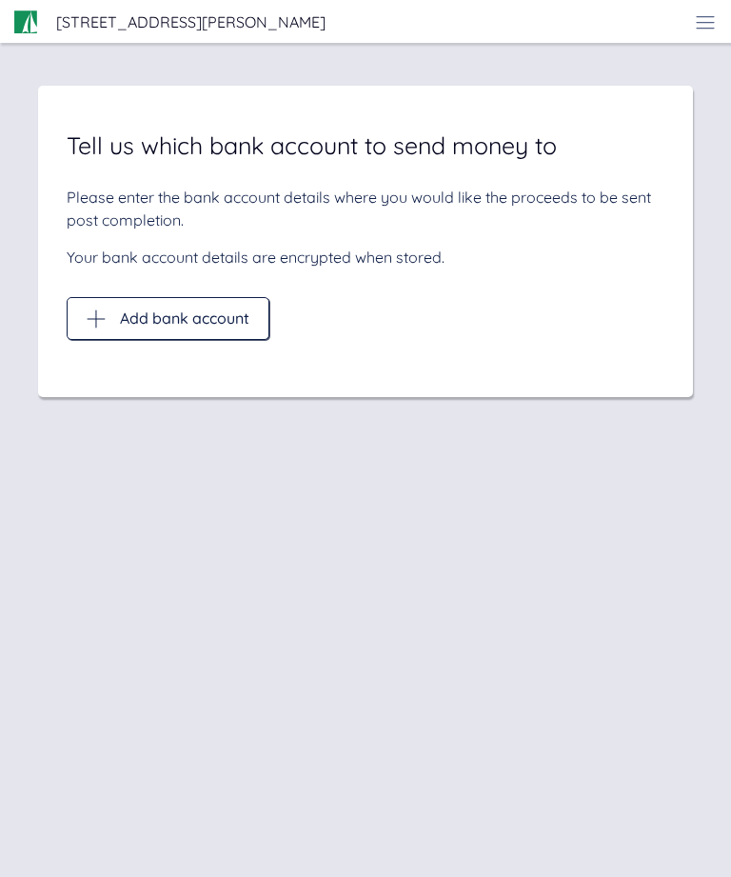
click at [226, 324] on span "Add bank account" at bounding box center [184, 317] width 129 height 17
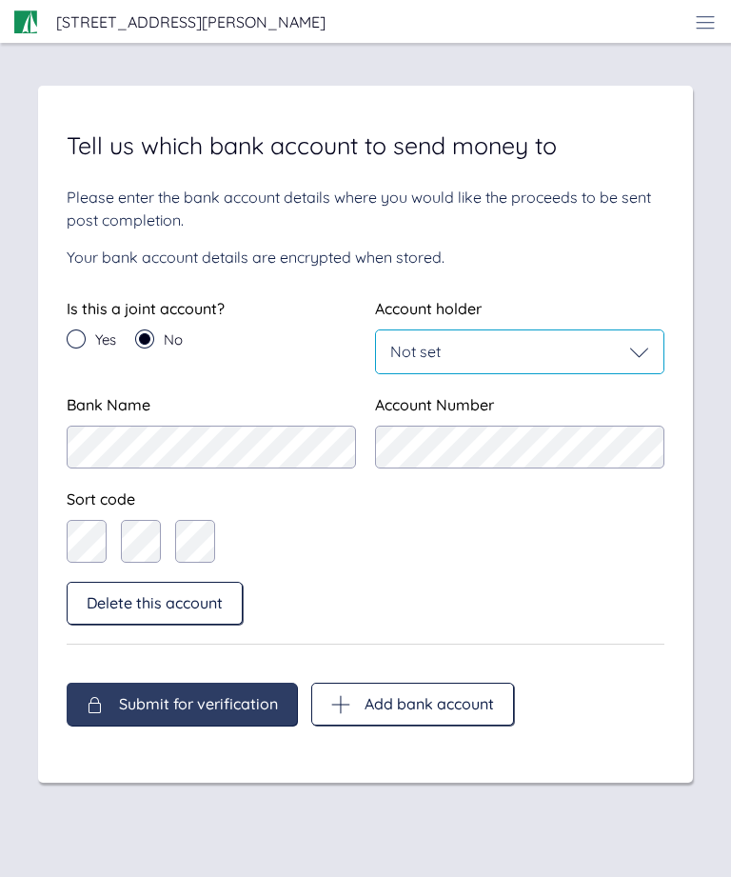
click at [461, 365] on div "Not set" at bounding box center [519, 351] width 287 height 43
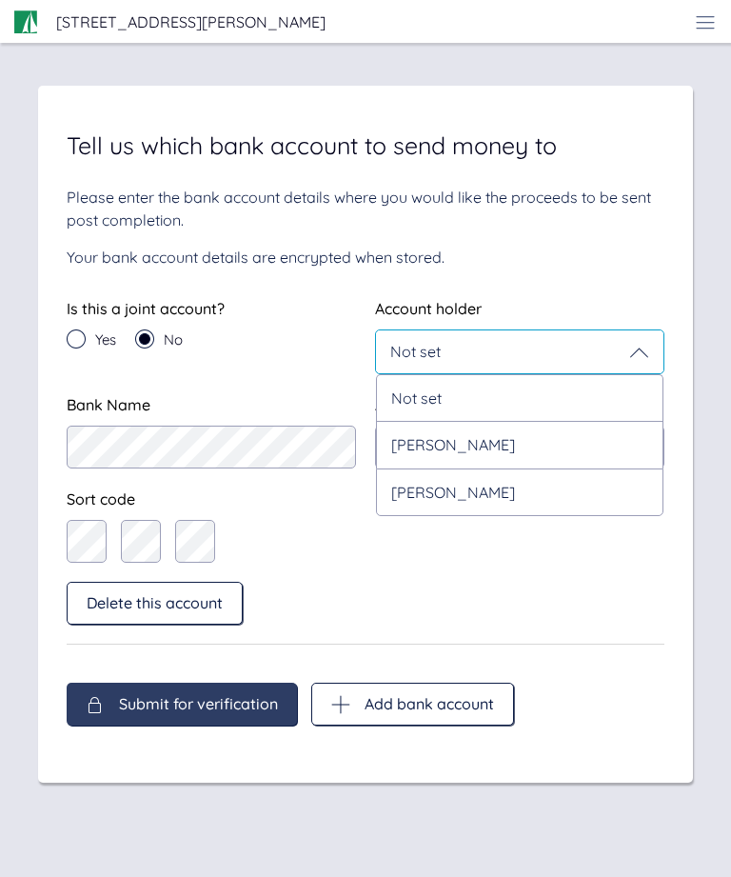
click at [470, 455] on div "[PERSON_NAME]" at bounding box center [519, 444] width 287 height 47
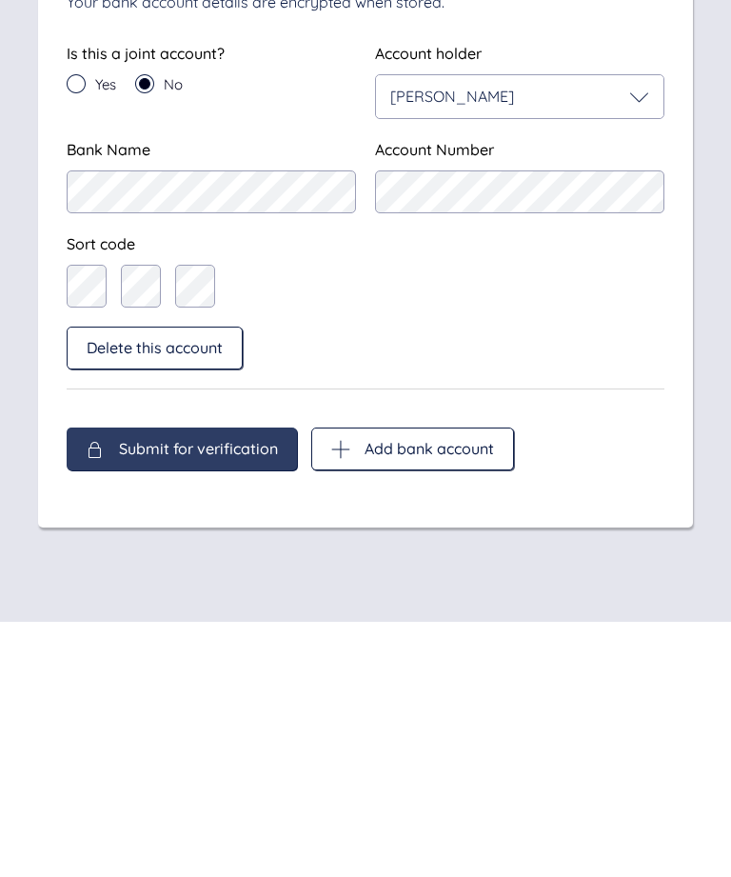
click at [78, 329] on icon at bounding box center [76, 338] width 19 height 19
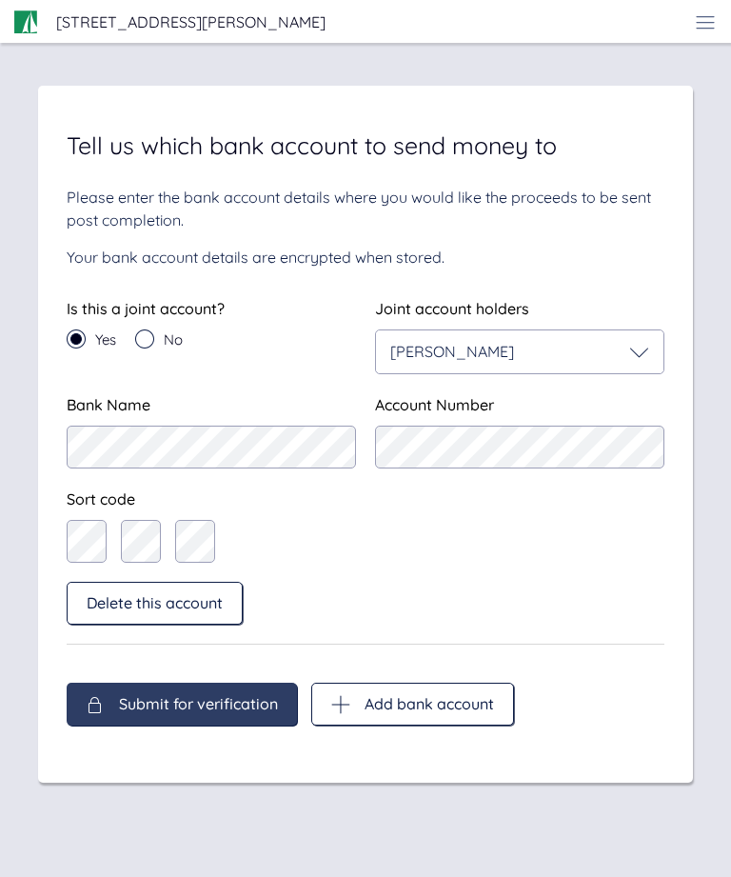
click at [638, 343] on icon at bounding box center [639, 352] width 19 height 19
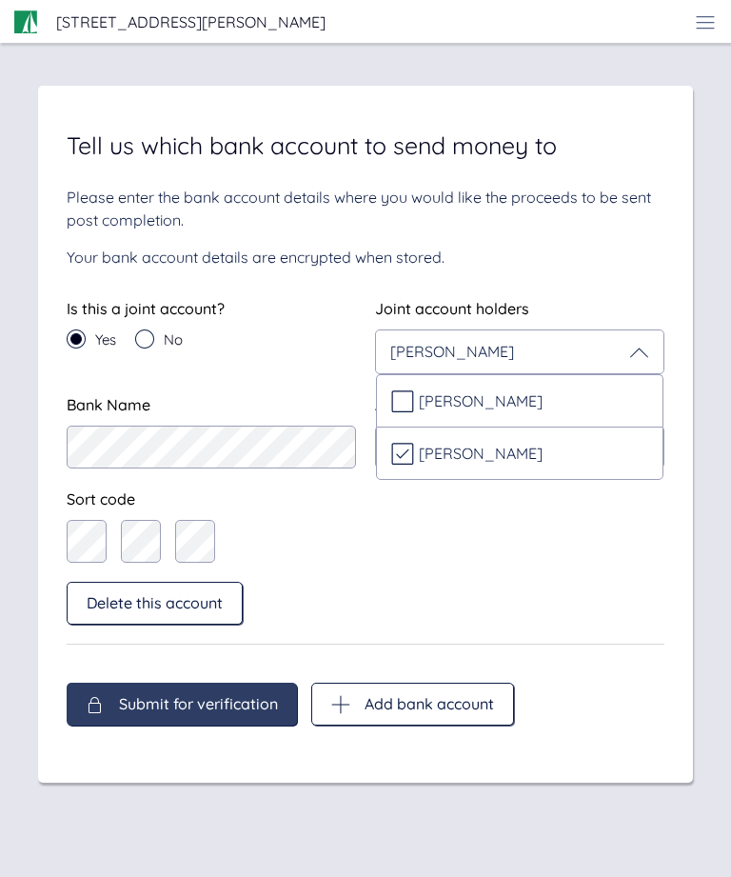
click at [550, 487] on div "Sort code" at bounding box center [366, 524] width 598 height 75
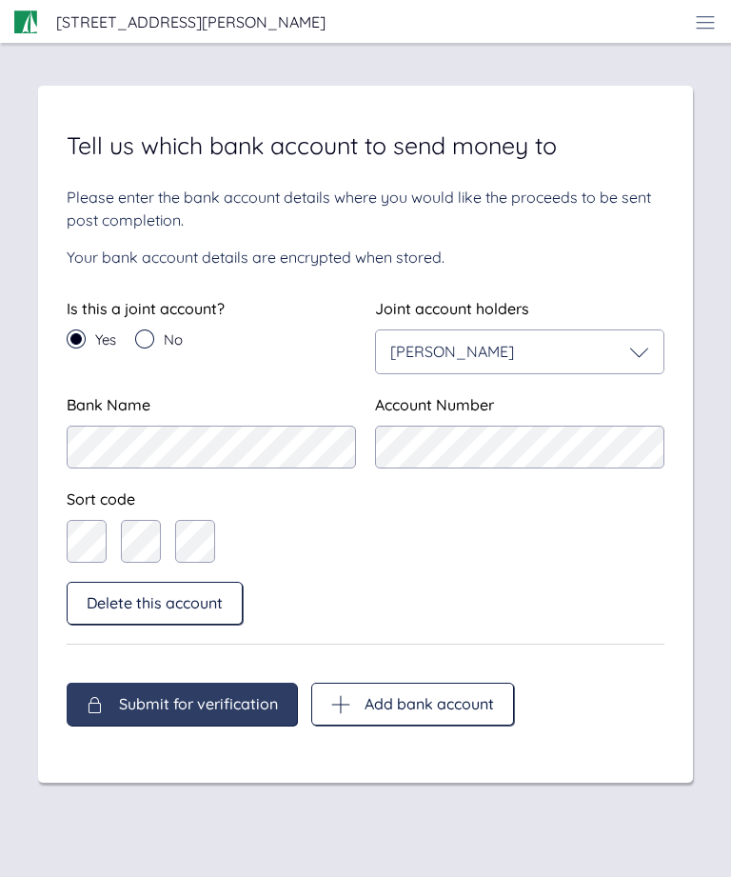
click at [240, 695] on span "Submit for verification" at bounding box center [198, 703] width 159 height 17
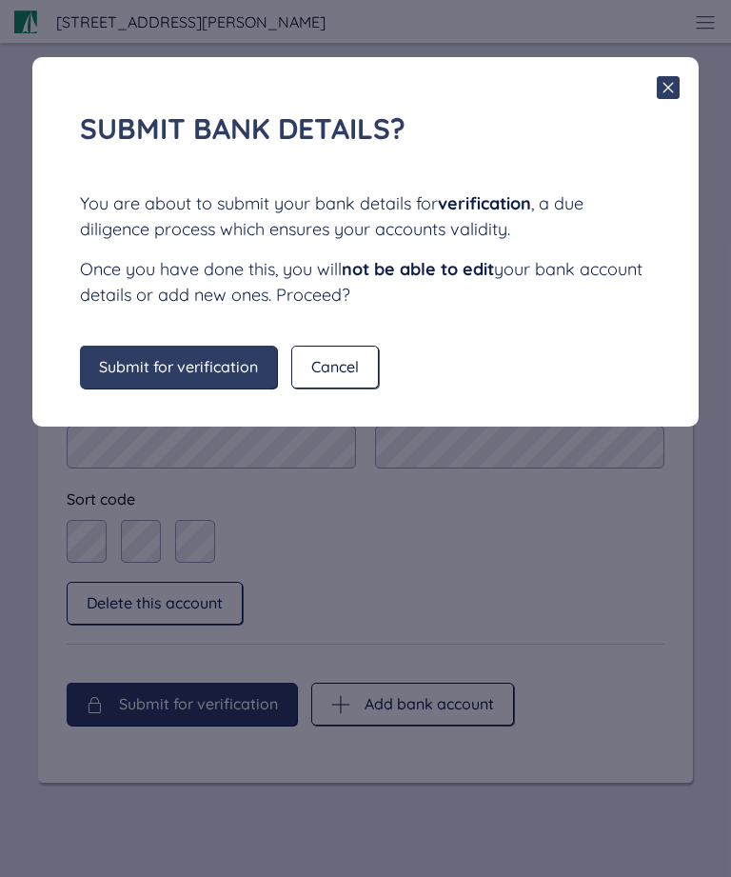
click at [226, 364] on span "Submit for verification" at bounding box center [178, 366] width 159 height 17
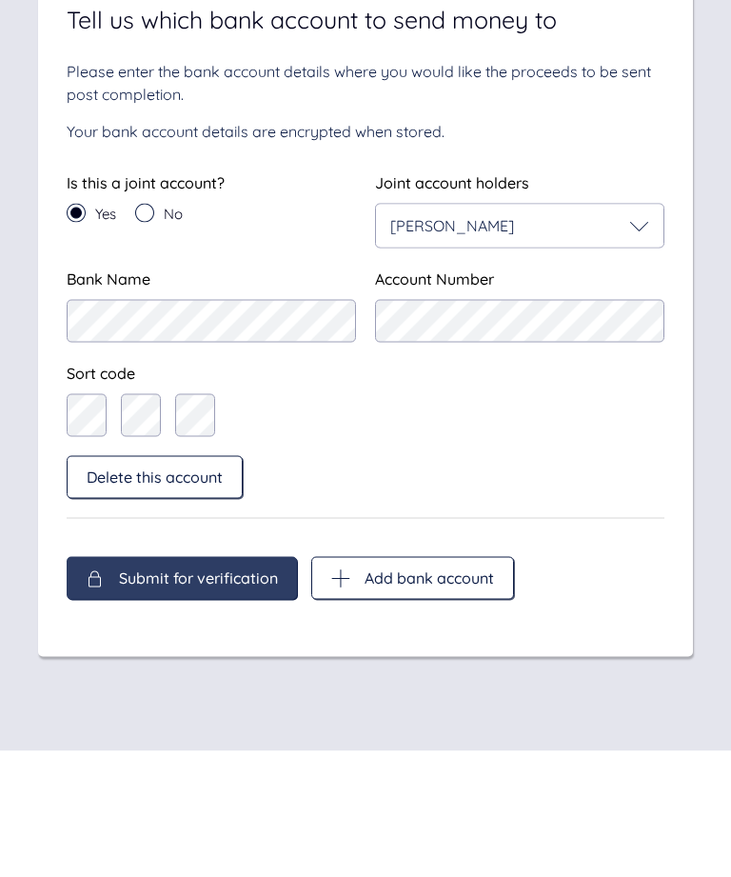
click at [239, 695] on span "Submit for verification" at bounding box center [198, 703] width 159 height 17
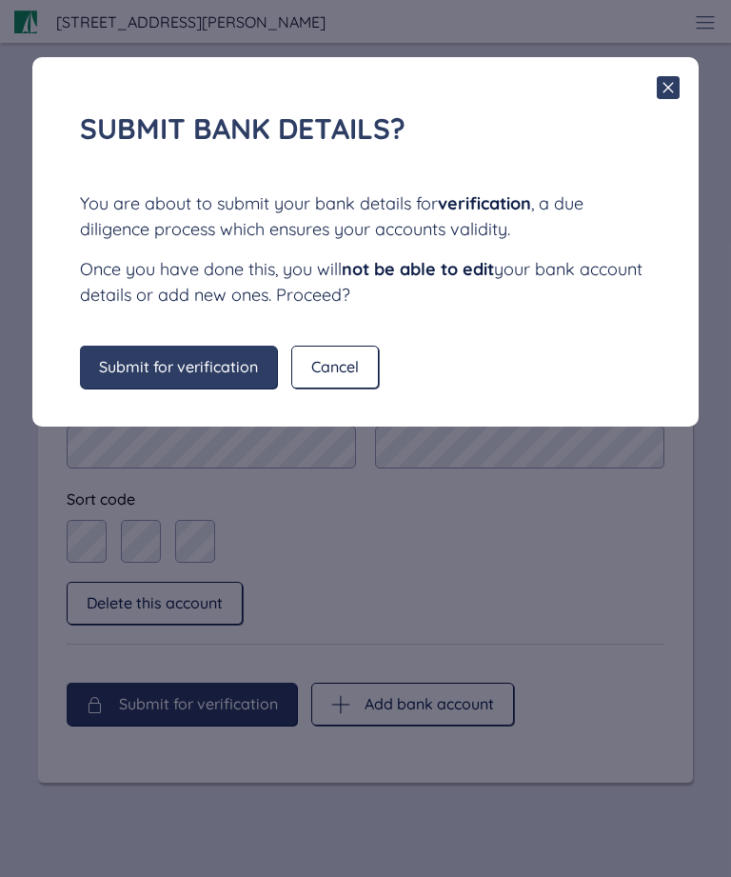
click at [217, 366] on span "Submit for verification" at bounding box center [178, 366] width 159 height 17
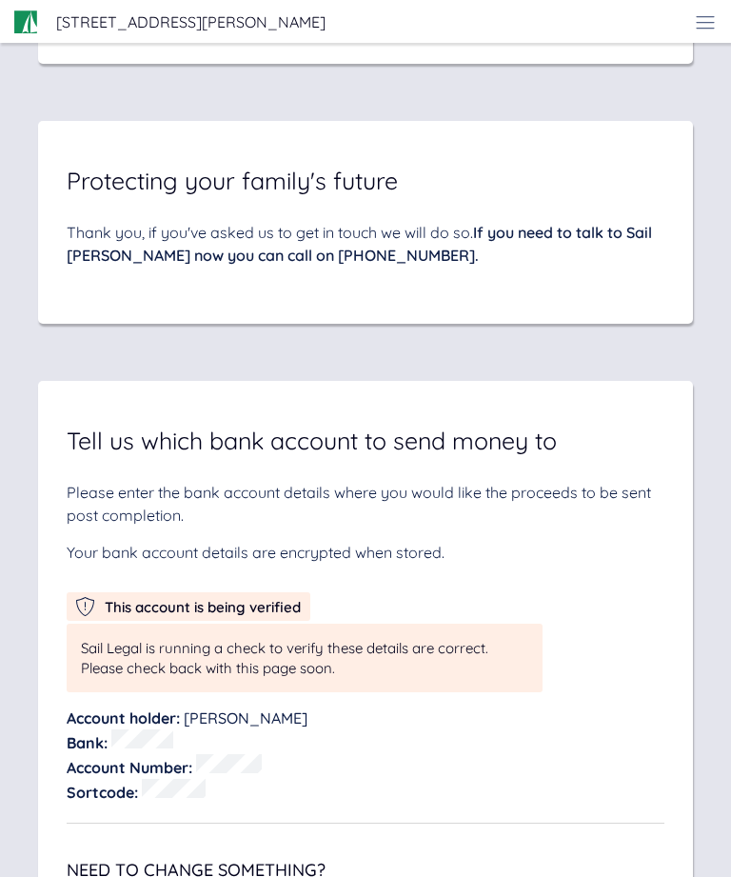
scroll to position [10793, 0]
